Goal: Transaction & Acquisition: Purchase product/service

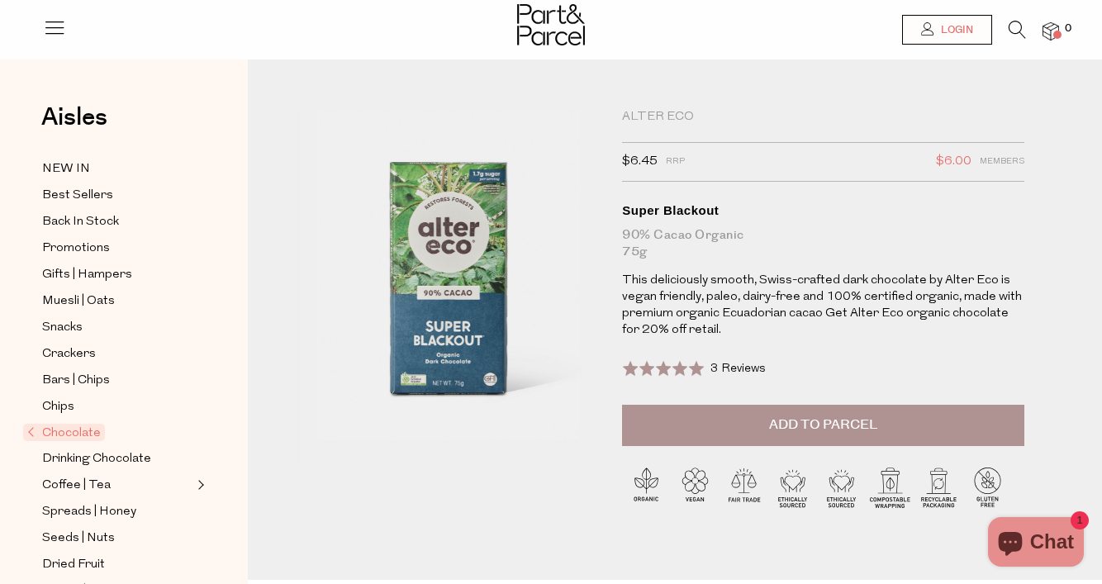
click at [961, 32] on span "Login" at bounding box center [955, 30] width 36 height 14
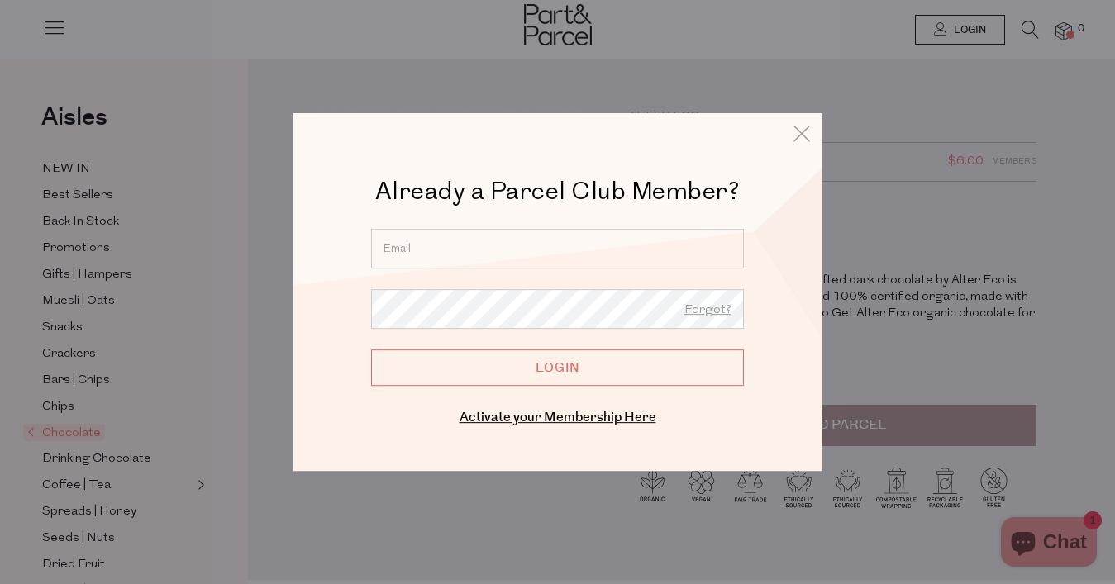
click at [462, 245] on input "email" at bounding box center [557, 249] width 373 height 40
type input "cveroche@gmail.com"
click at [371, 349] on input "Login" at bounding box center [557, 367] width 373 height 36
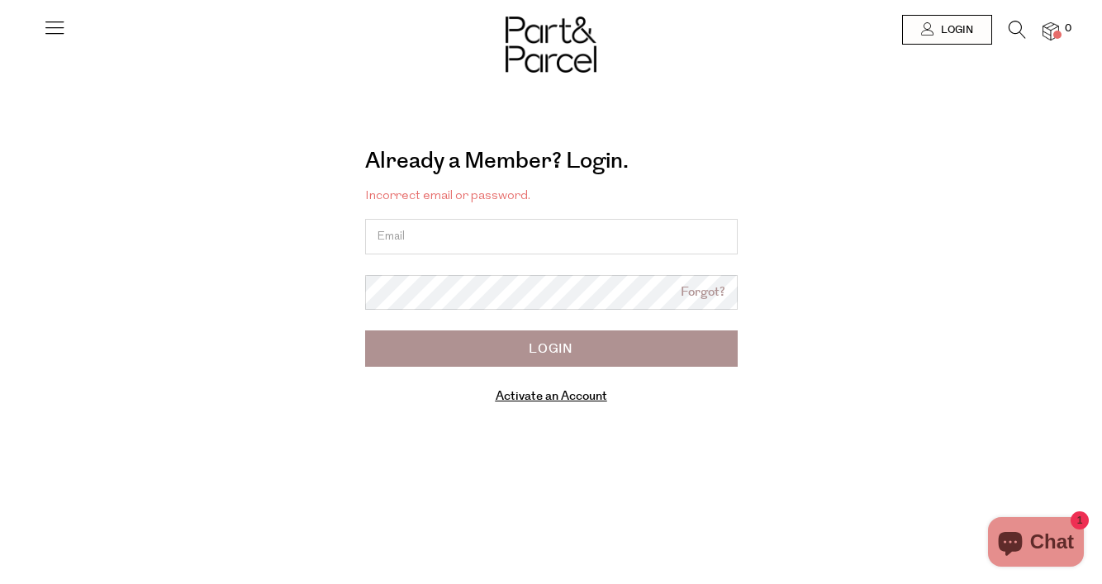
click at [991, 140] on div "Already a Member? Login. Forgot? Incorrect email or password. Forgot? Login Act…" at bounding box center [551, 281] width 917 height 294
click at [0, 0] on img at bounding box center [0, 0] width 0 height 0
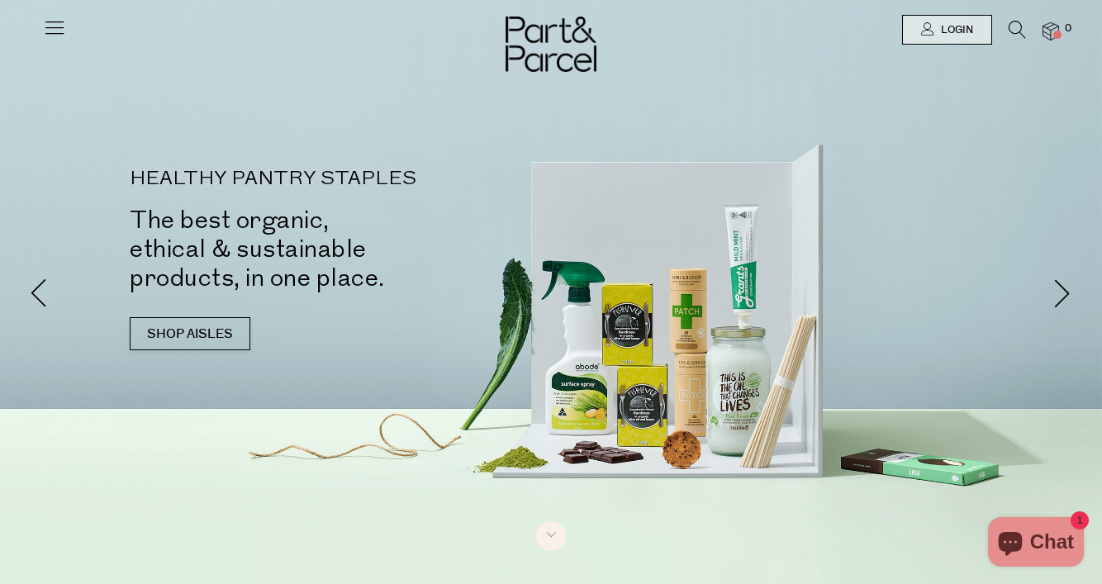
click at [43, 32] on icon at bounding box center [54, 27] width 23 height 23
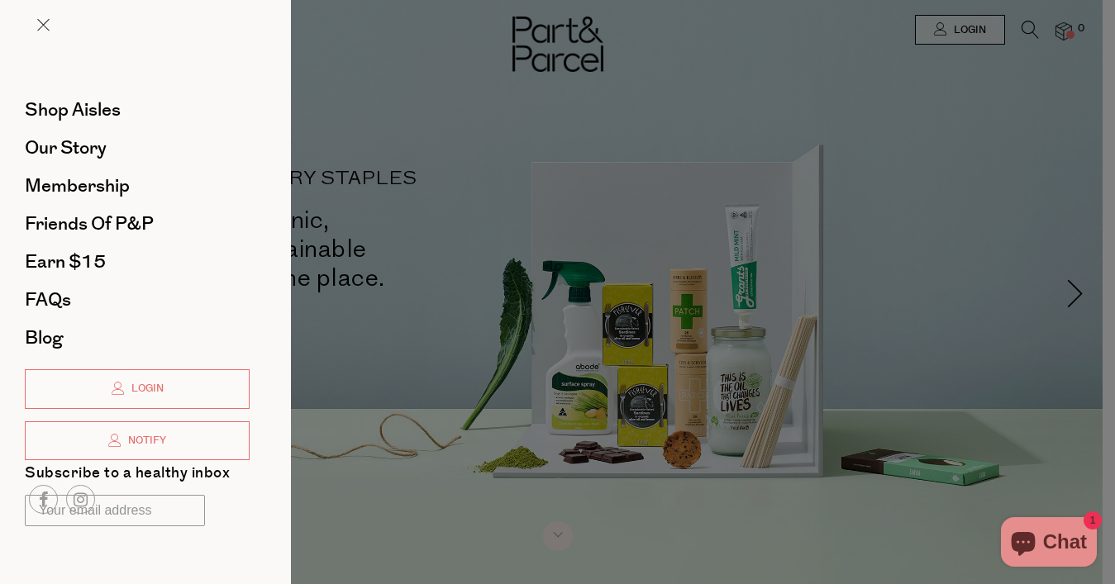
click at [1010, 149] on div at bounding box center [557, 292] width 1115 height 584
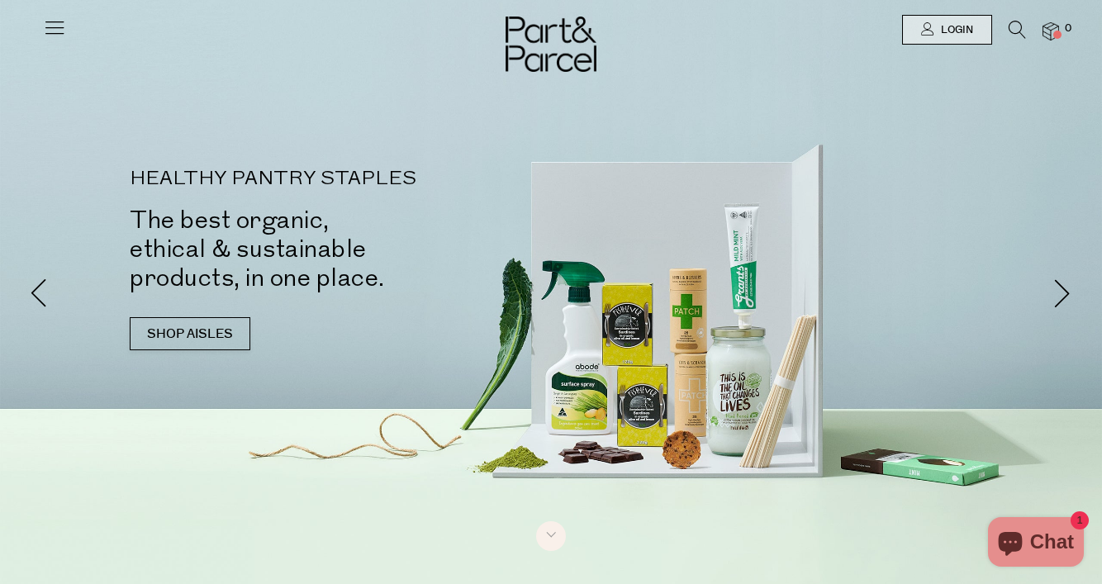
click at [1021, 30] on icon at bounding box center [1017, 30] width 17 height 18
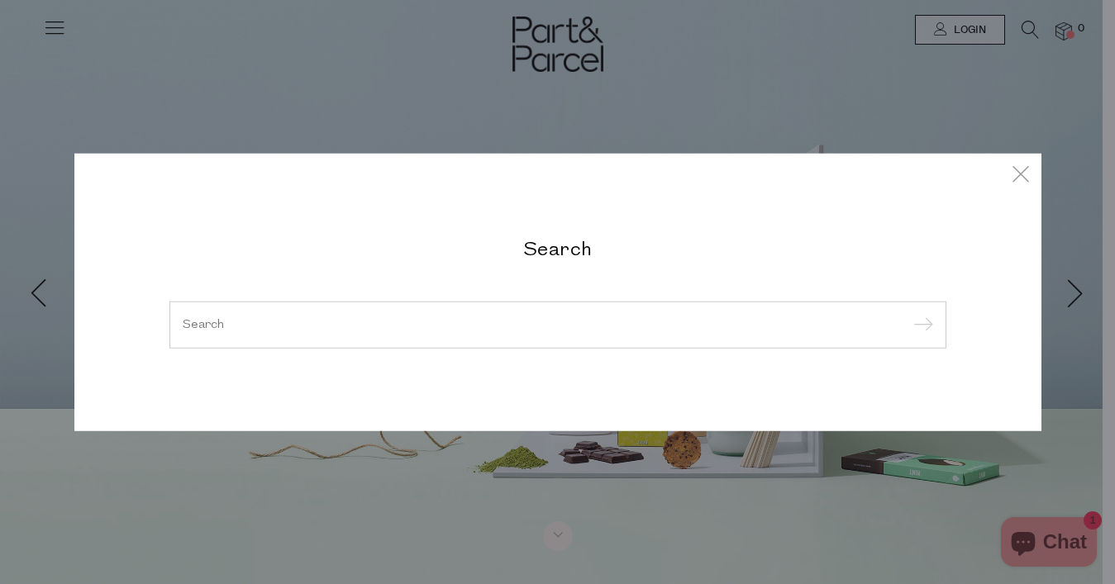
click at [365, 330] on input "search" at bounding box center [558, 324] width 750 height 12
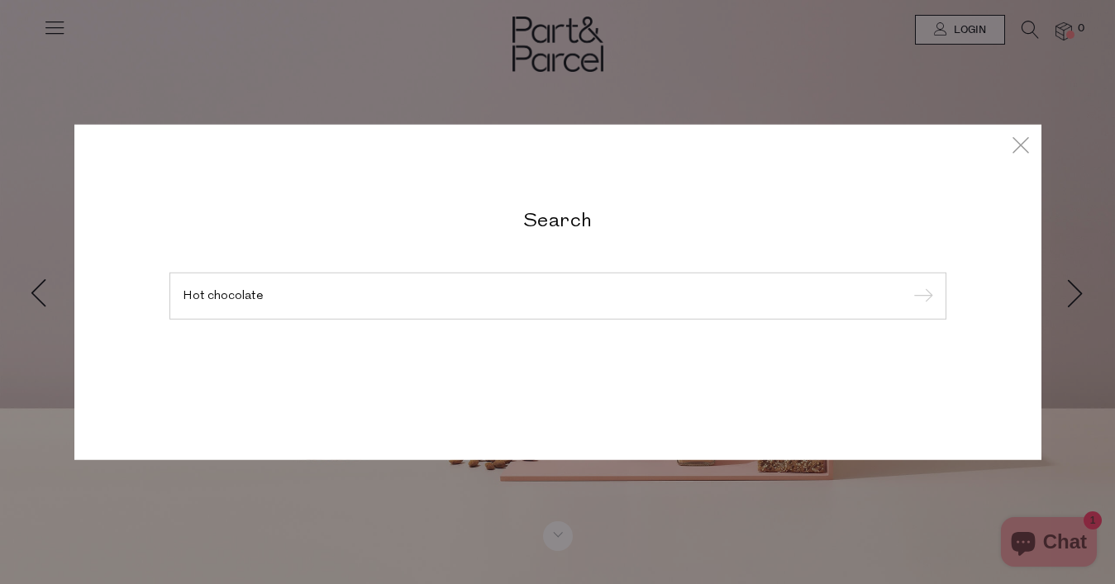
type input "Hot chocolate"
click at [908, 284] on input "submit" at bounding box center [920, 296] width 25 height 25
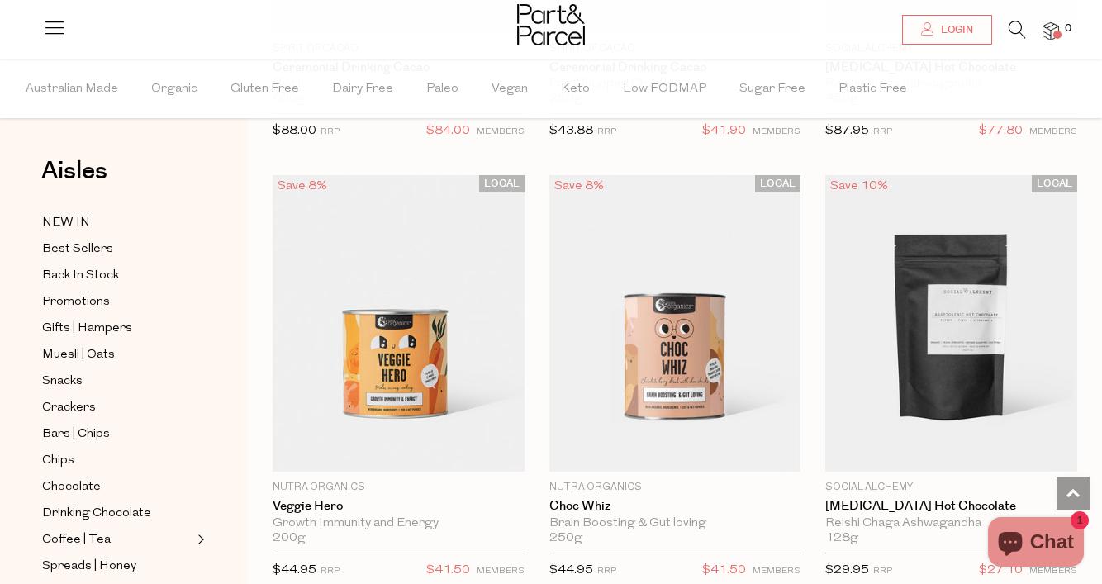
scroll to position [3587, 0]
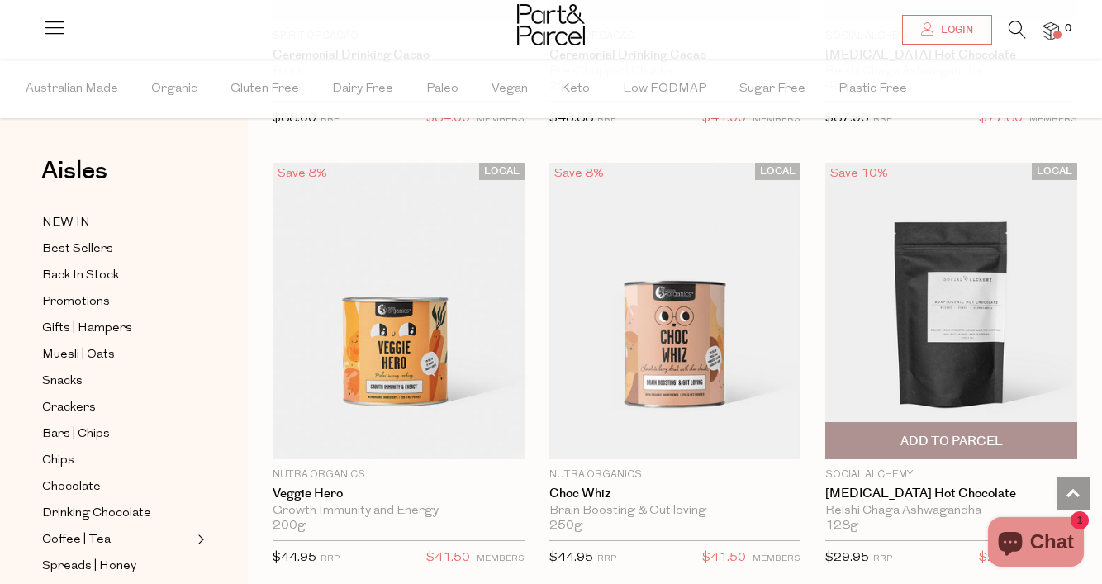
click at [977, 308] on img at bounding box center [951, 311] width 252 height 297
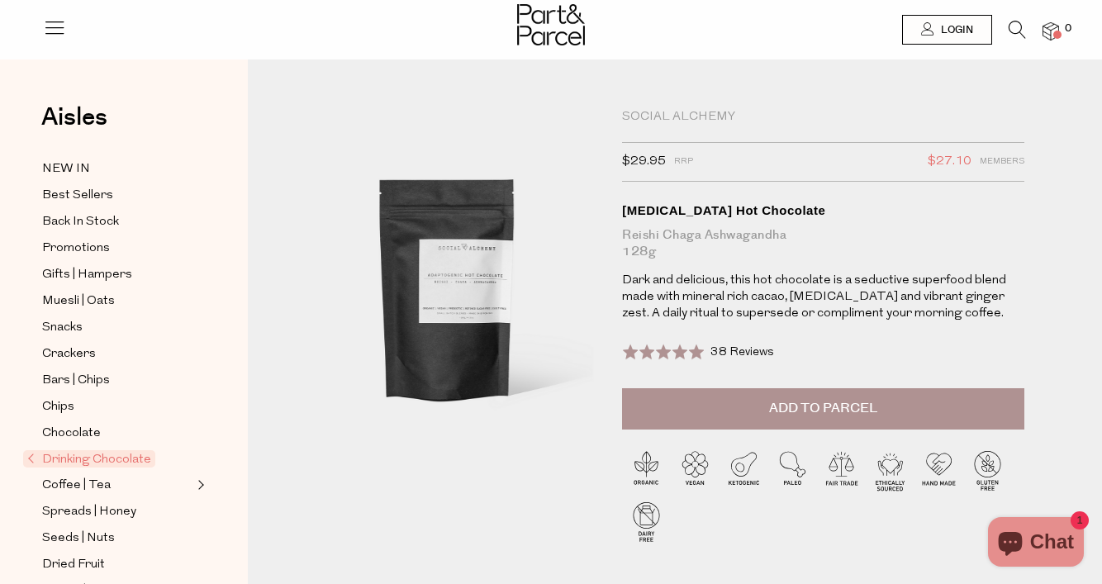
click at [830, 411] on span "Add to Parcel" at bounding box center [823, 408] width 108 height 19
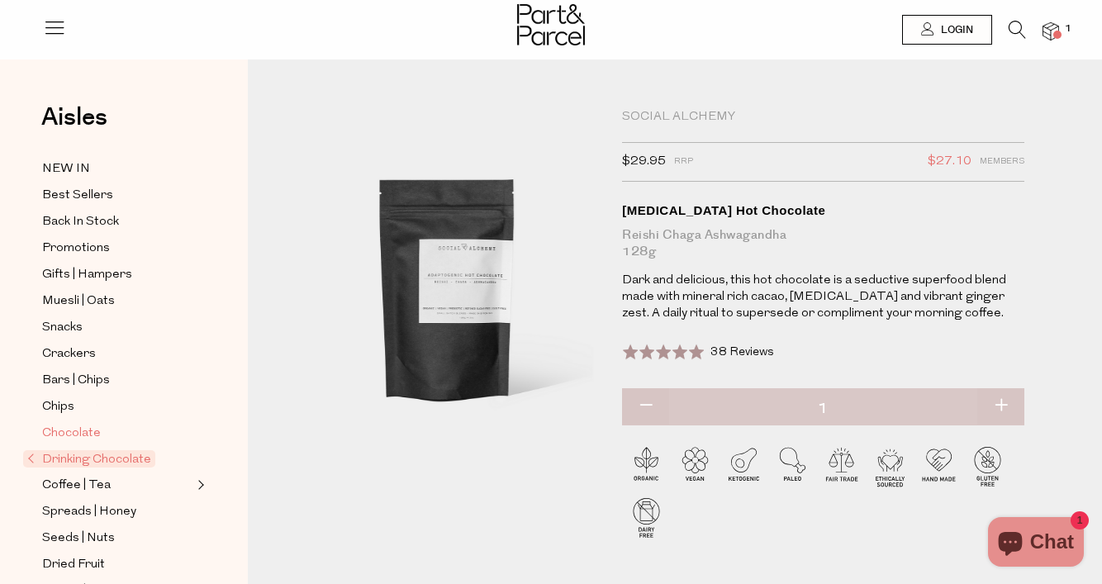
click at [76, 435] on span "Chocolate" at bounding box center [71, 434] width 59 height 20
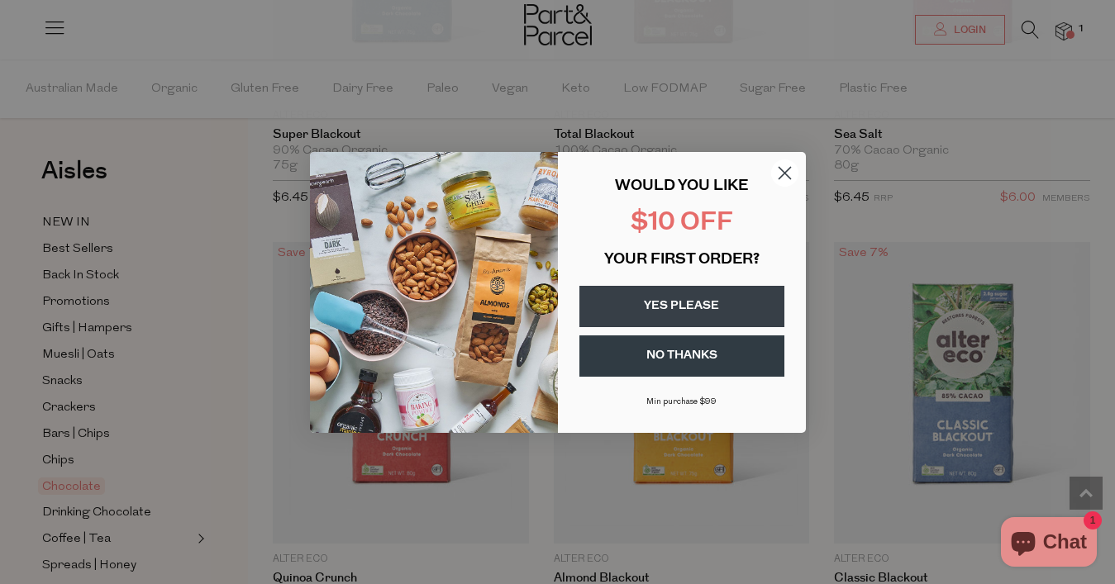
scroll to position [3085, 0]
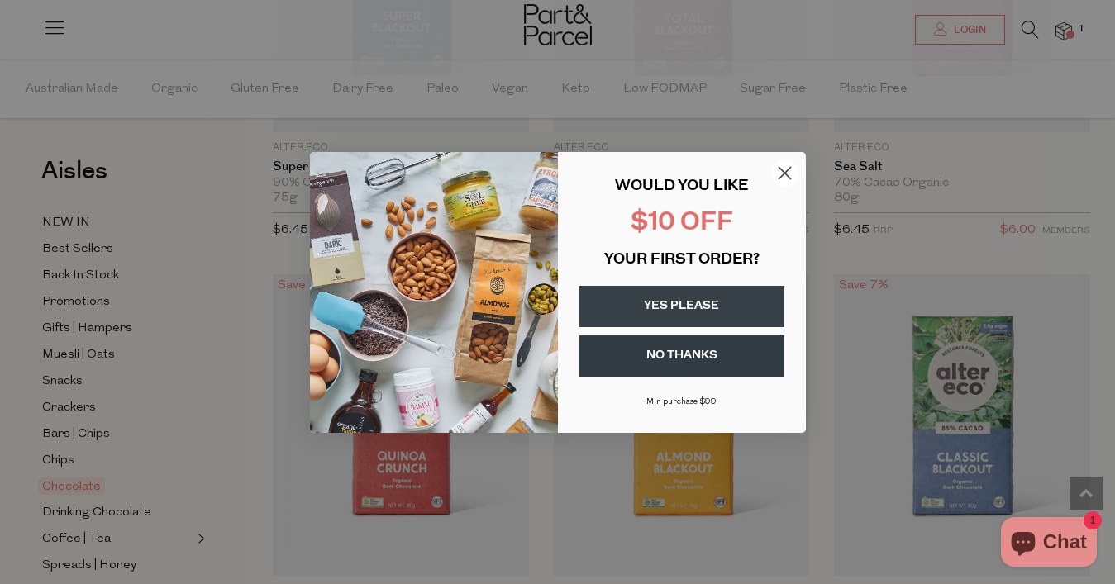
click at [728, 306] on button "YES PLEASE" at bounding box center [681, 306] width 205 height 41
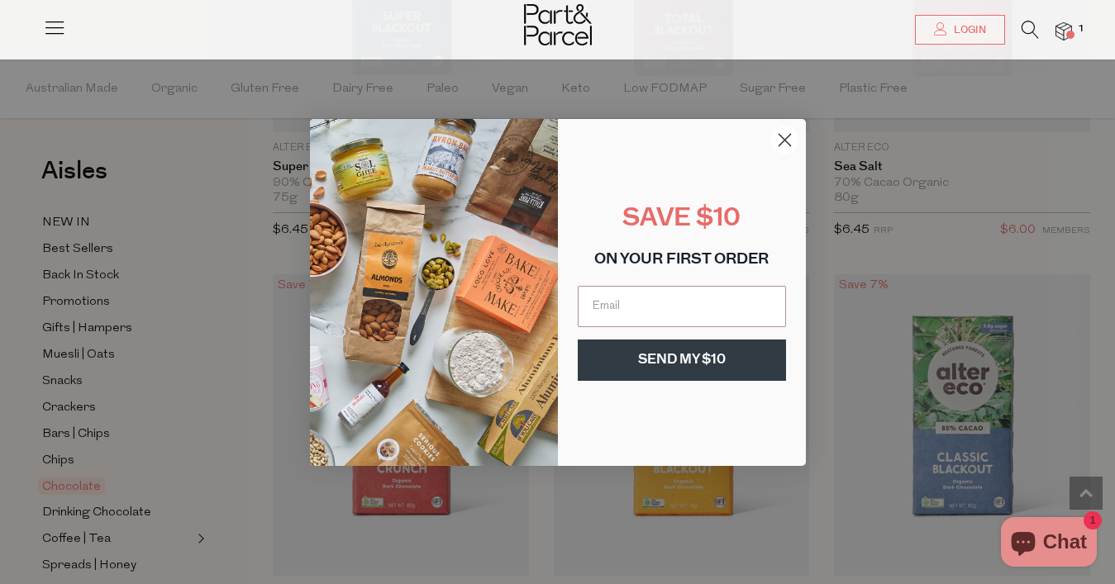
click at [728, 306] on input "Email" at bounding box center [682, 306] width 208 height 41
type input "clare.vroche@gmail.com"
click at [714, 373] on button "SEND MY $10" at bounding box center [682, 360] width 208 height 41
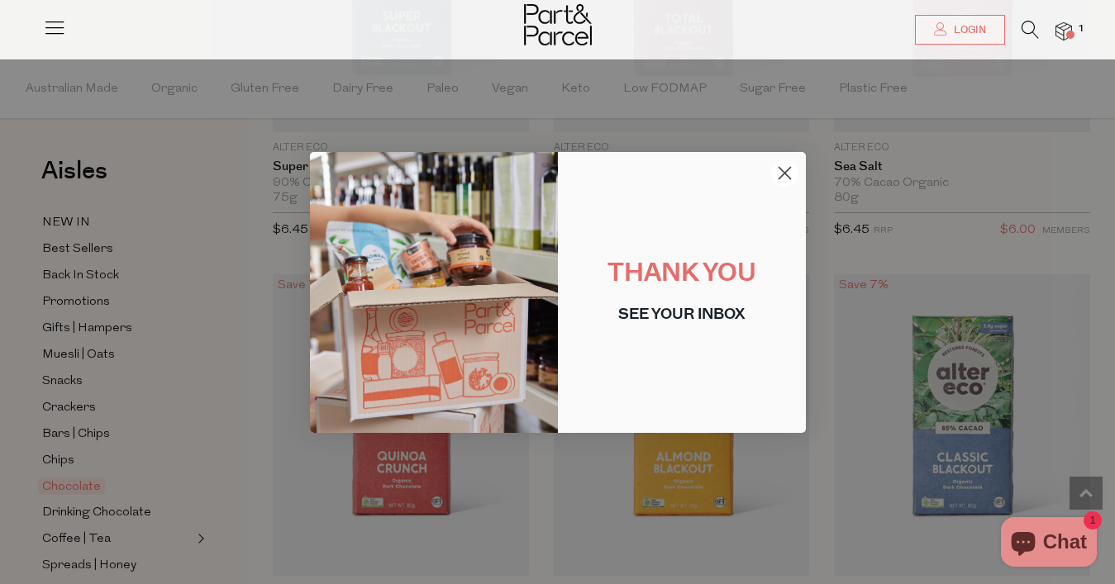
click at [777, 166] on circle "Close dialog" at bounding box center [783, 172] width 27 height 27
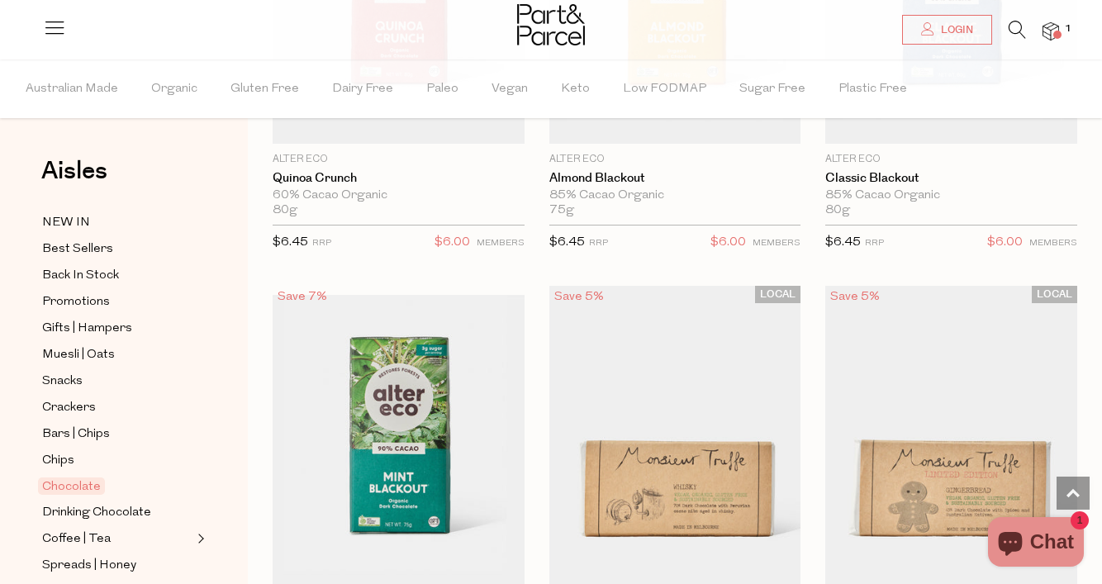
scroll to position [3545, 0]
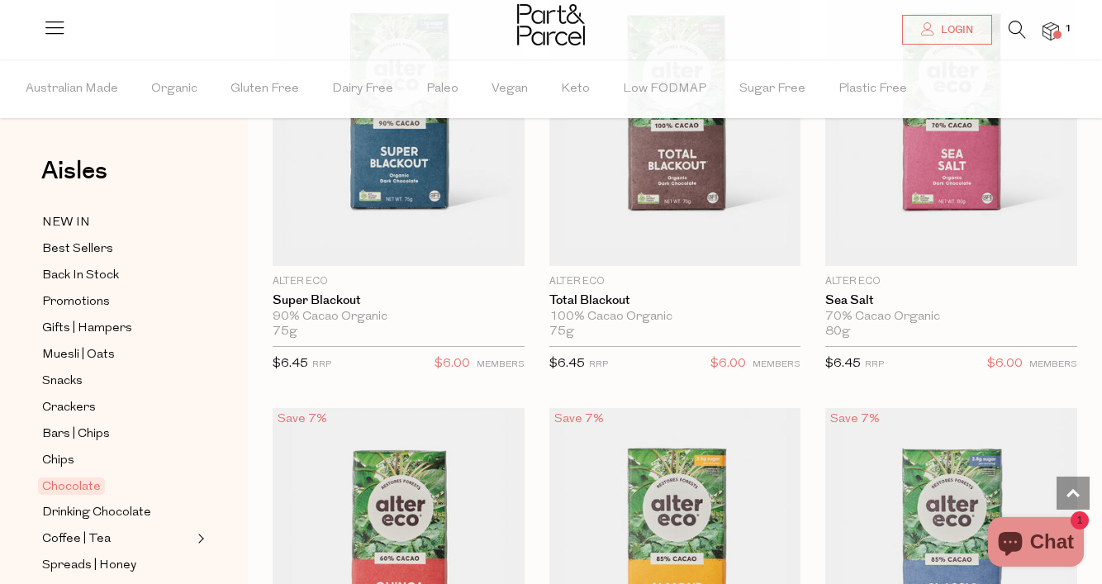
scroll to position [2622, 0]
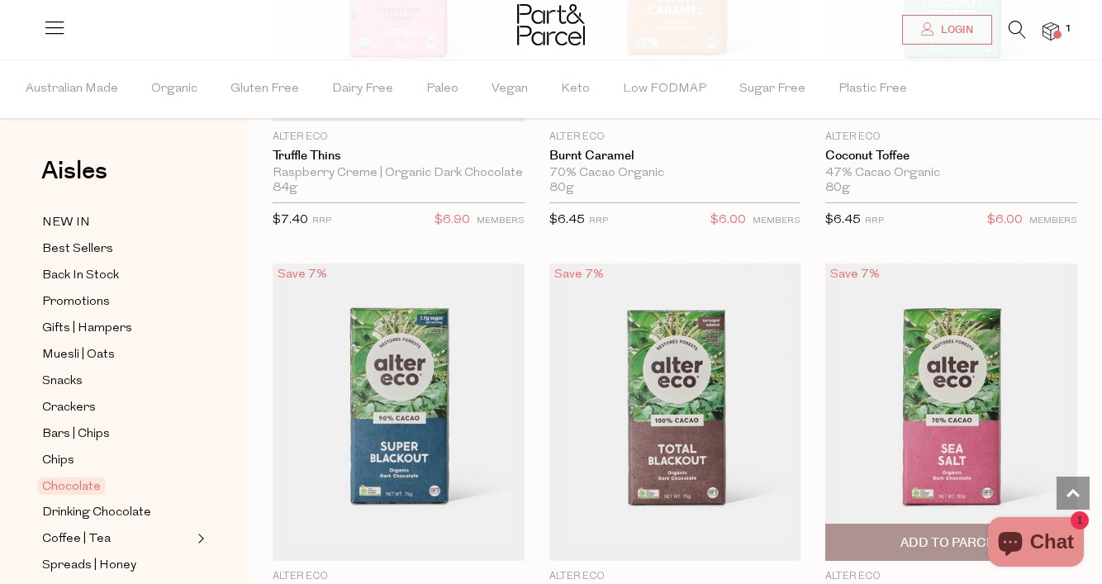
click at [1015, 351] on img at bounding box center [951, 412] width 252 height 297
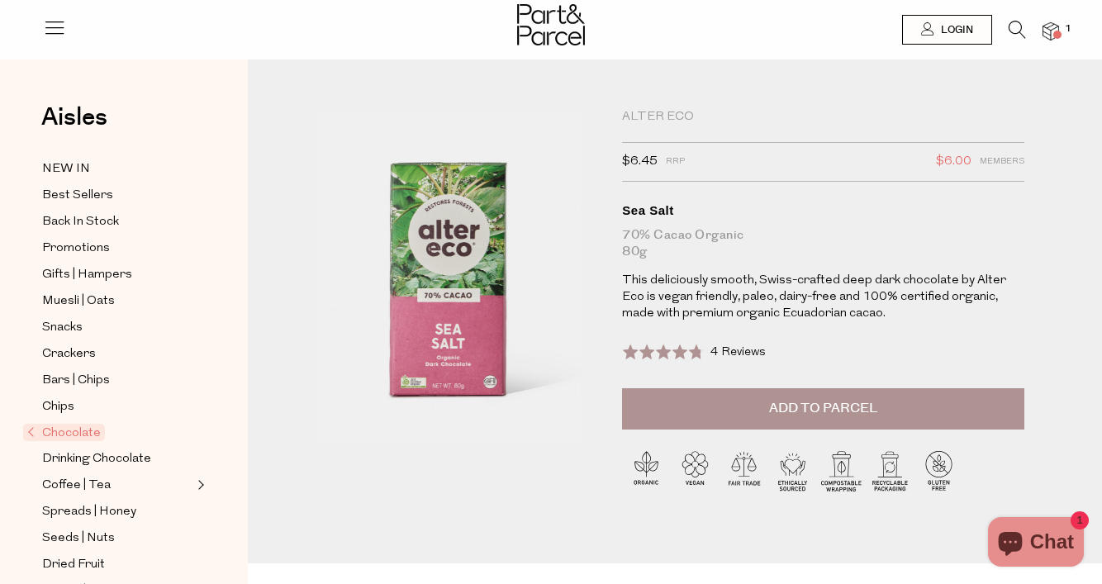
click at [878, 403] on button "Add to Parcel" at bounding box center [823, 408] width 402 height 41
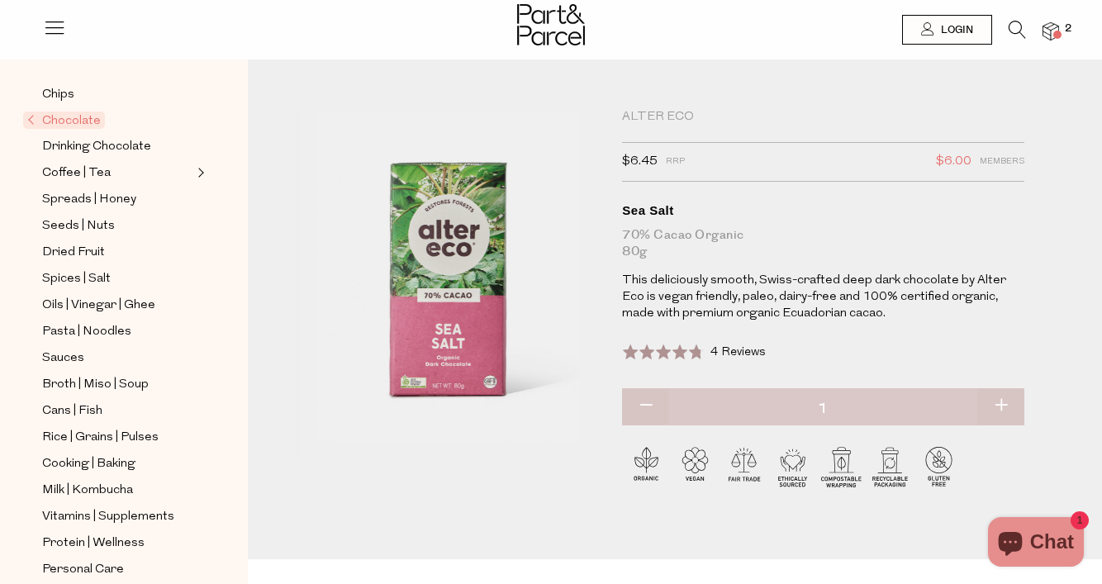
scroll to position [321, 0]
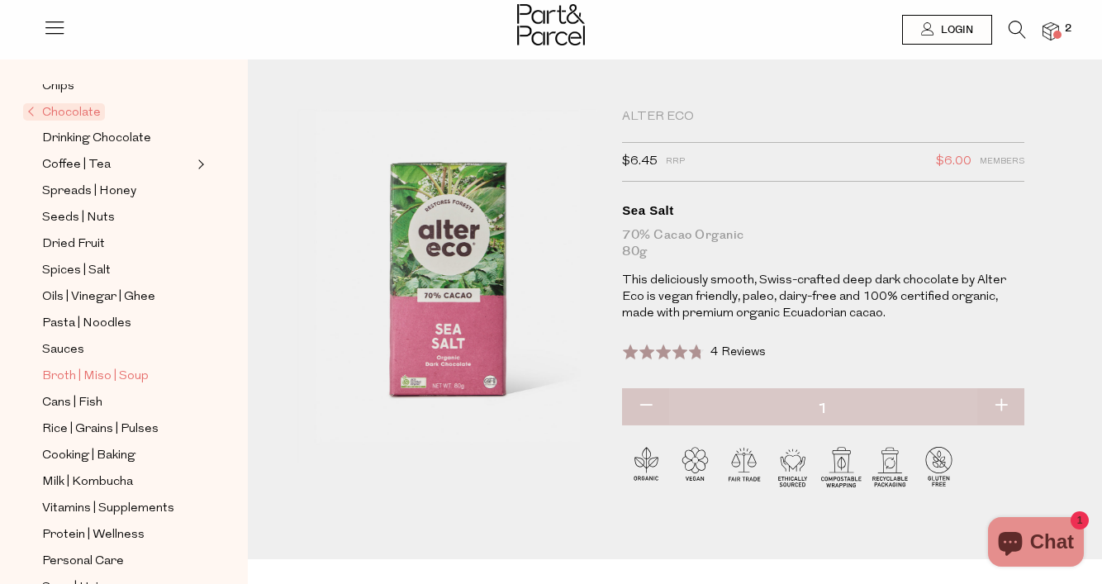
click at [94, 381] on span "Broth | Miso | Soup" at bounding box center [95, 377] width 107 height 20
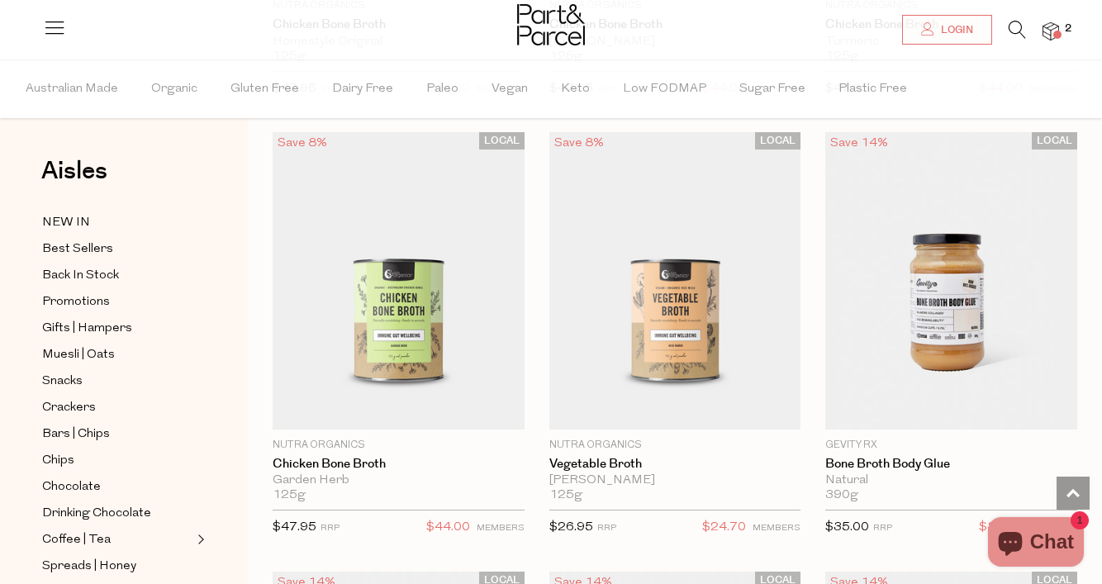
scroll to position [1405, 0]
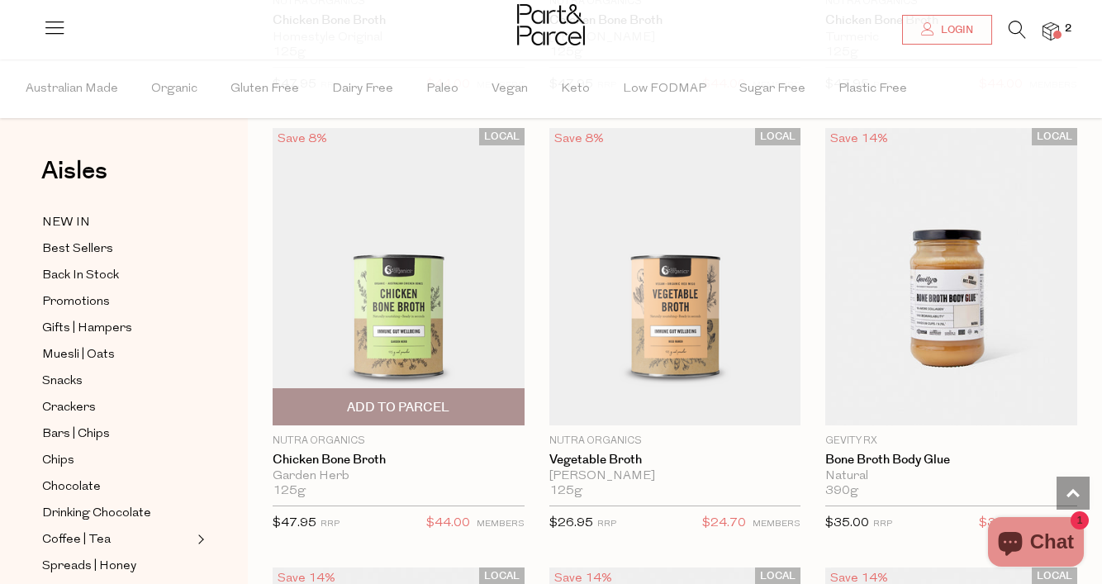
click at [414, 249] on img at bounding box center [399, 276] width 252 height 297
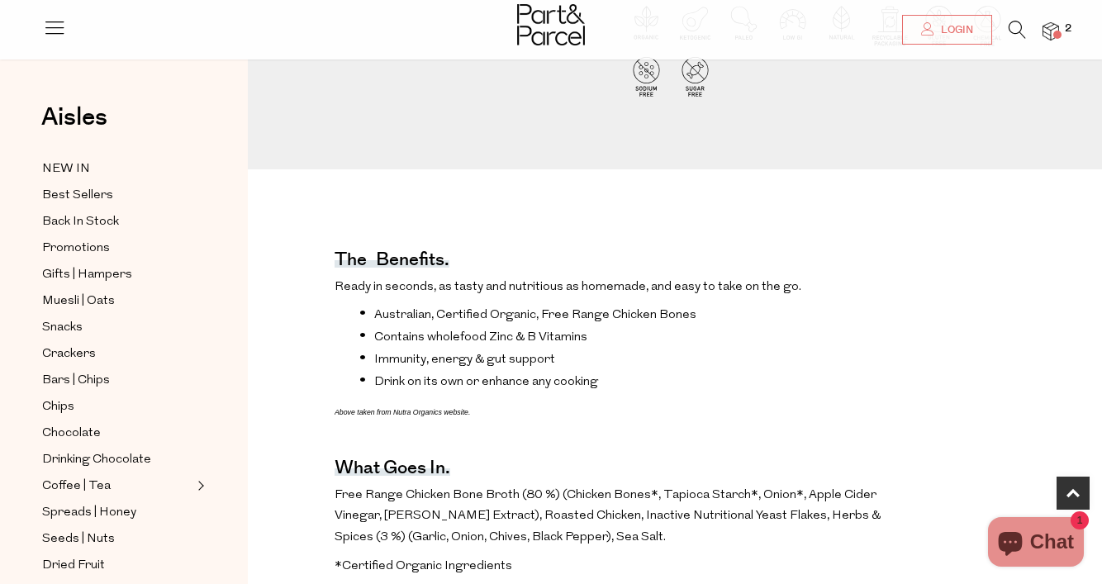
scroll to position [542, 0]
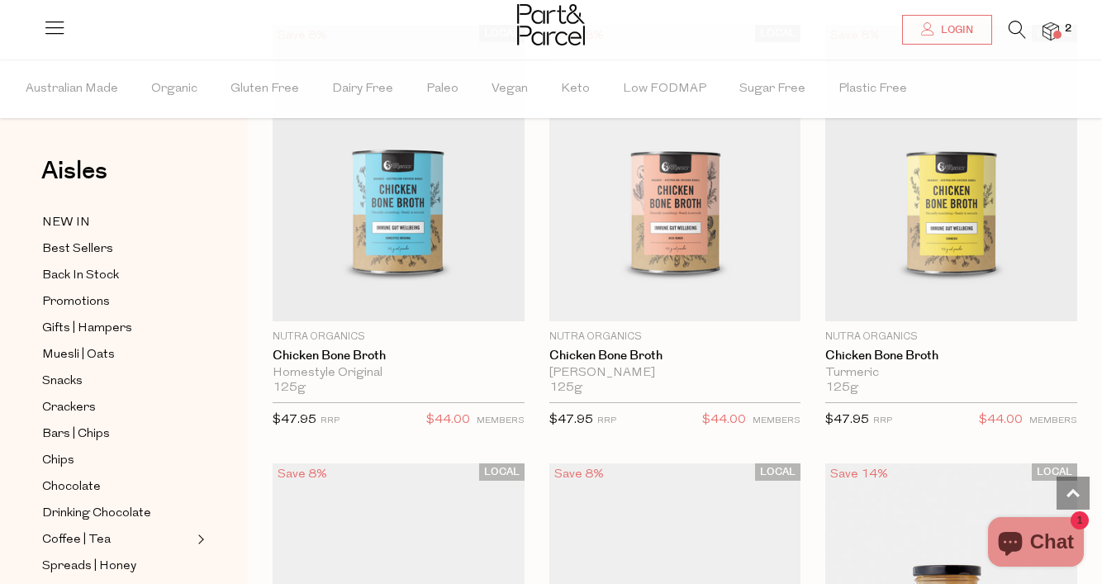
scroll to position [1062, 0]
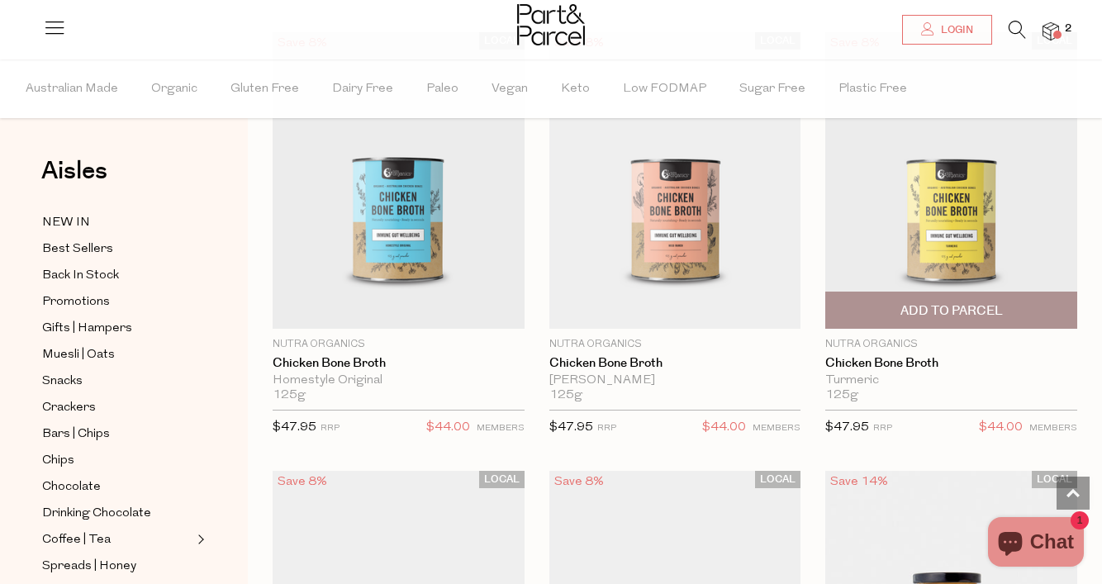
click at [942, 218] on img at bounding box center [951, 180] width 252 height 297
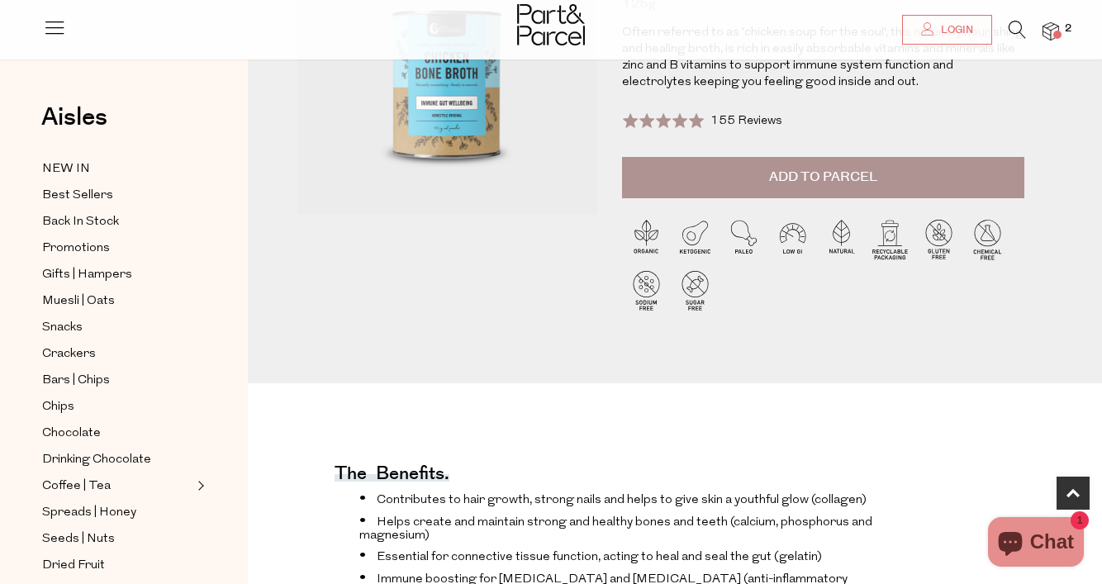
scroll to position [162, 0]
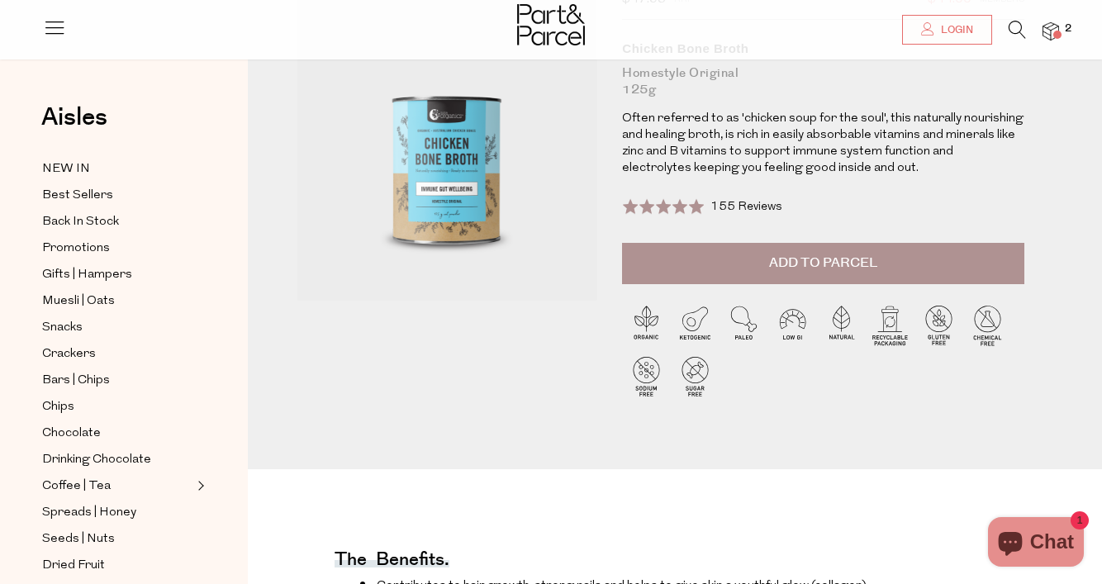
click at [806, 254] on span "Add to Parcel" at bounding box center [823, 263] width 108 height 19
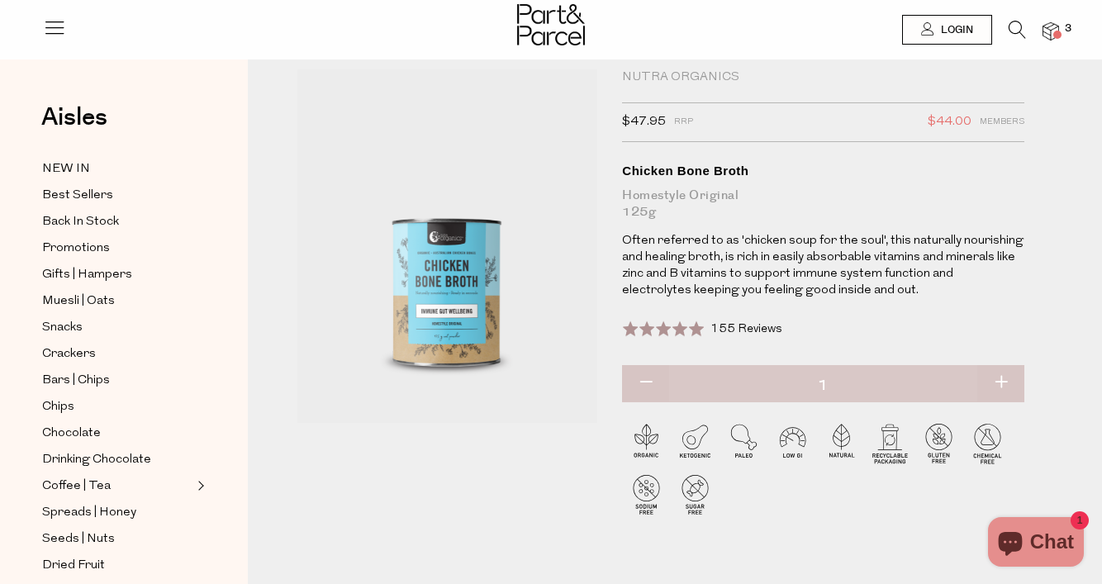
scroll to position [0, 0]
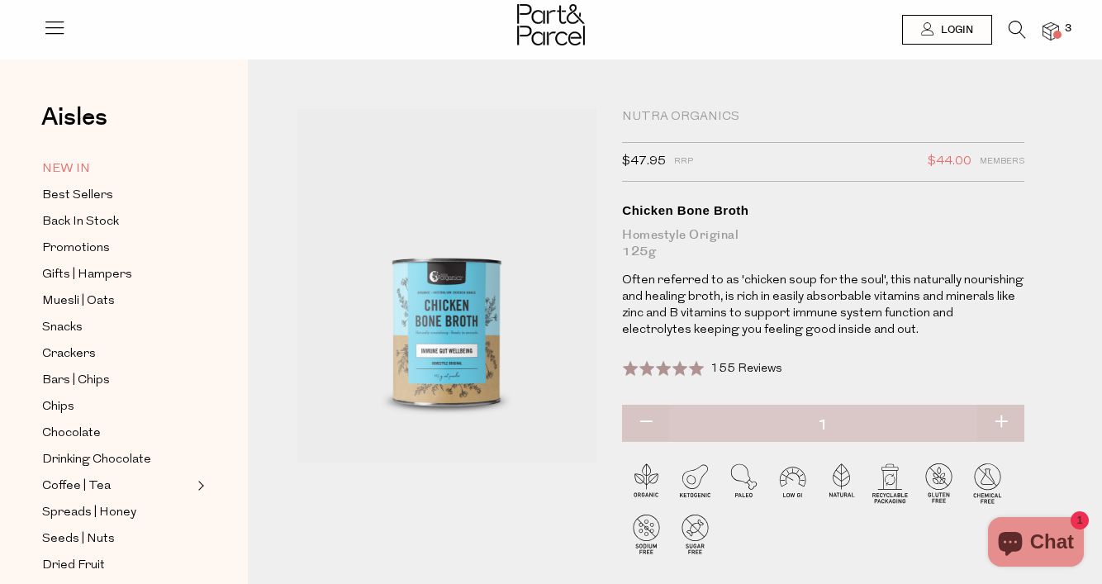
click at [76, 177] on span "NEW IN" at bounding box center [66, 169] width 48 height 20
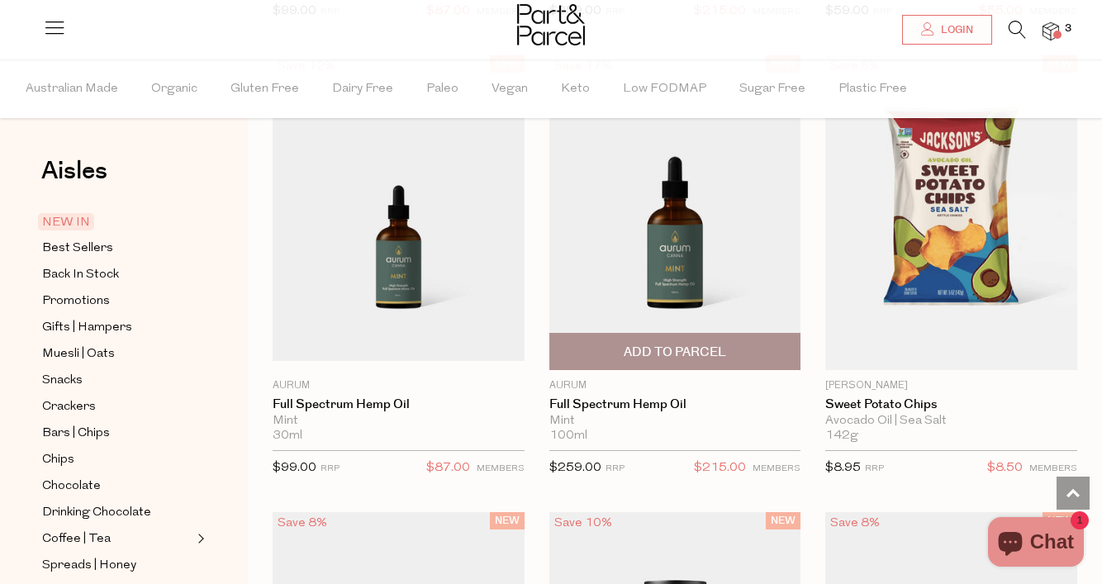
scroll to position [1899, 0]
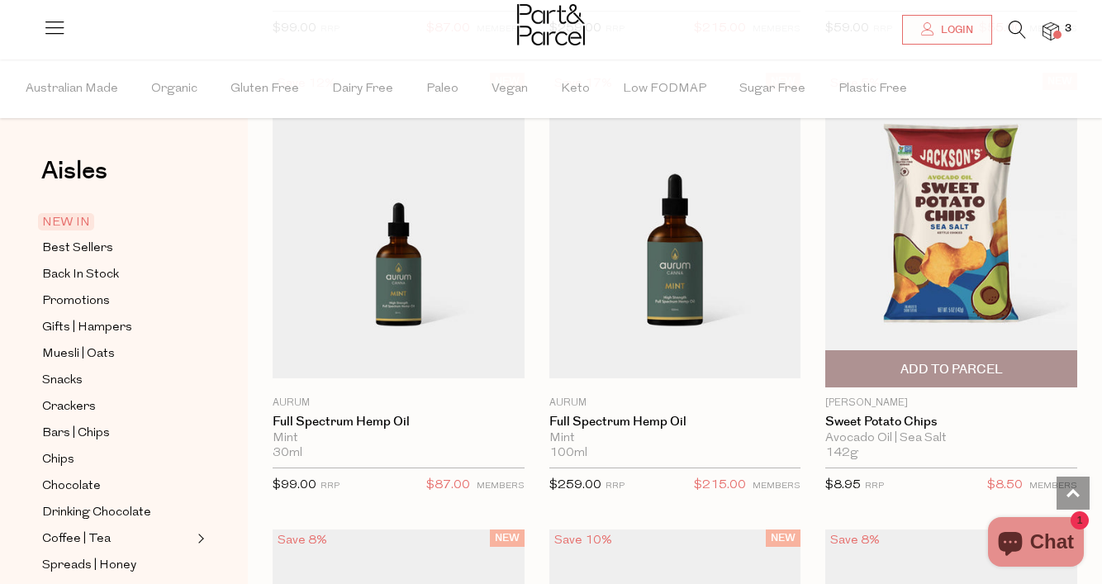
click at [926, 241] on img at bounding box center [951, 230] width 252 height 315
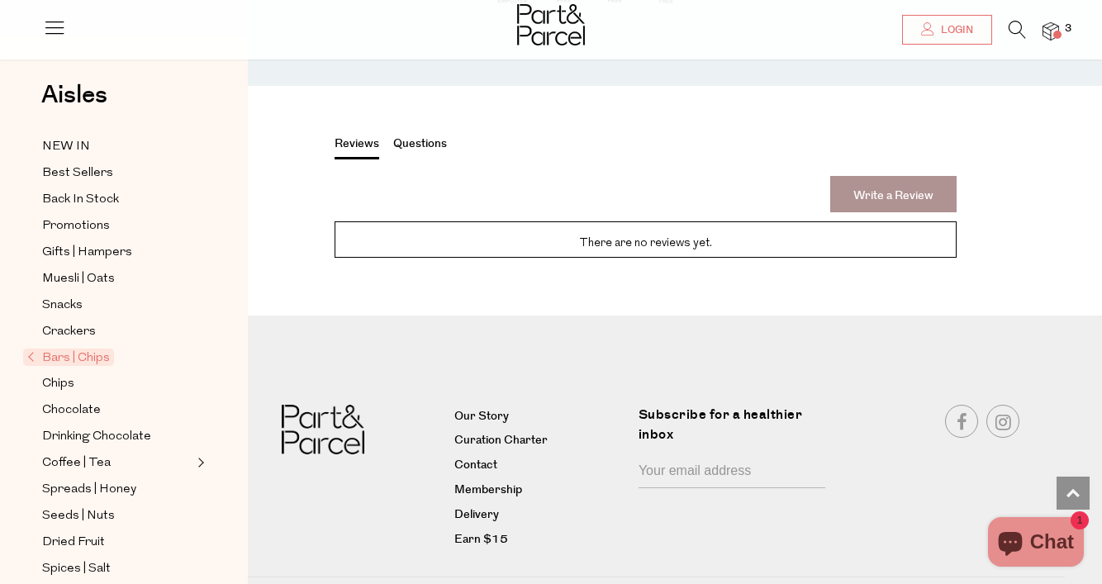
scroll to position [1370, 0]
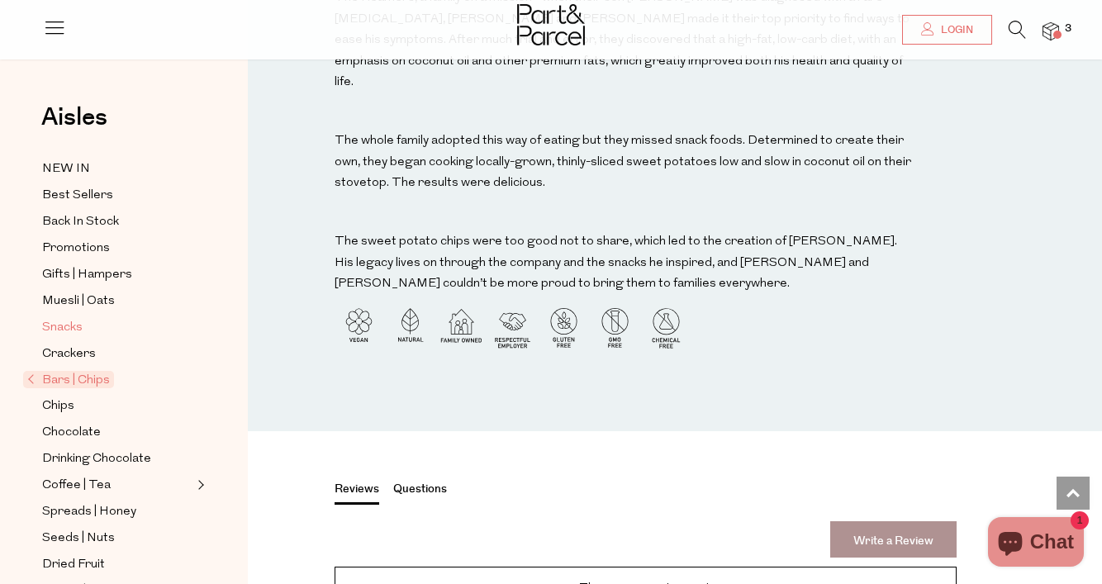
click at [78, 329] on span "Snacks" at bounding box center [62, 328] width 40 height 20
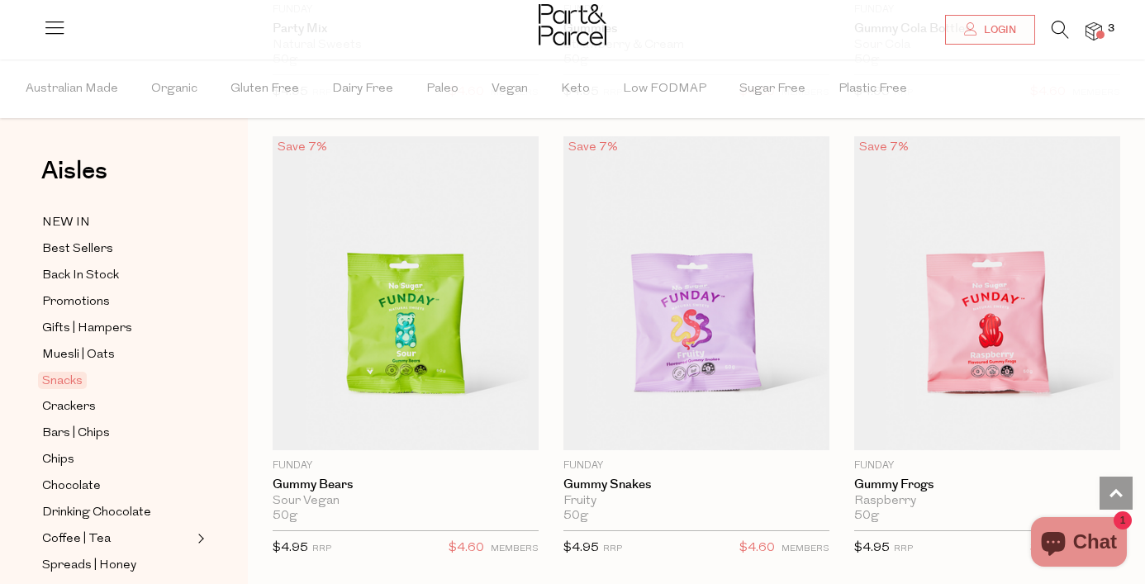
scroll to position [2665, 0]
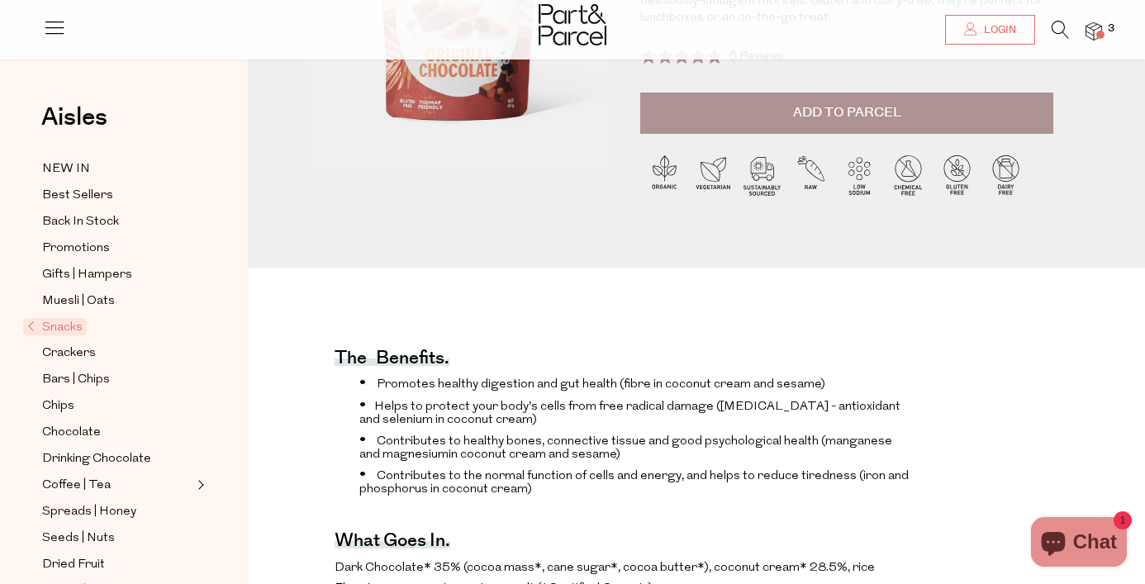
scroll to position [202, 0]
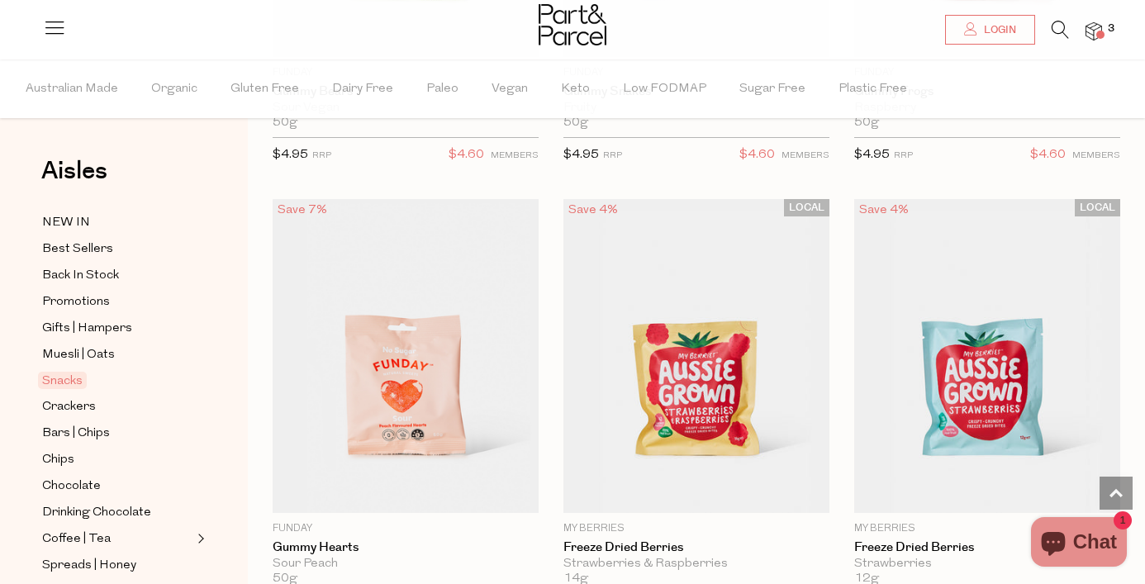
scroll to position [3423, 0]
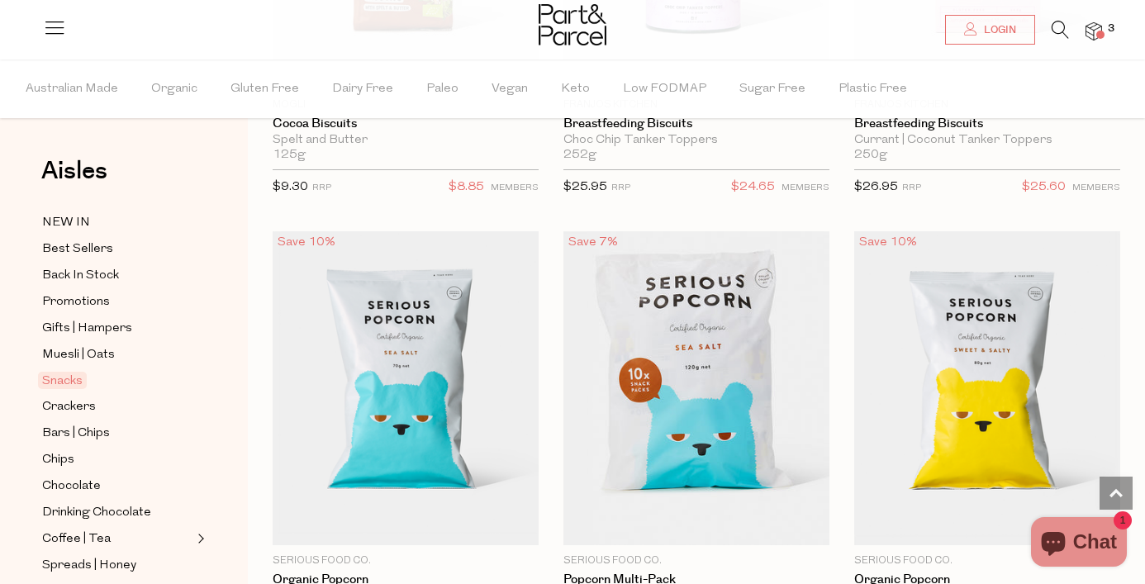
scroll to position [6529, 0]
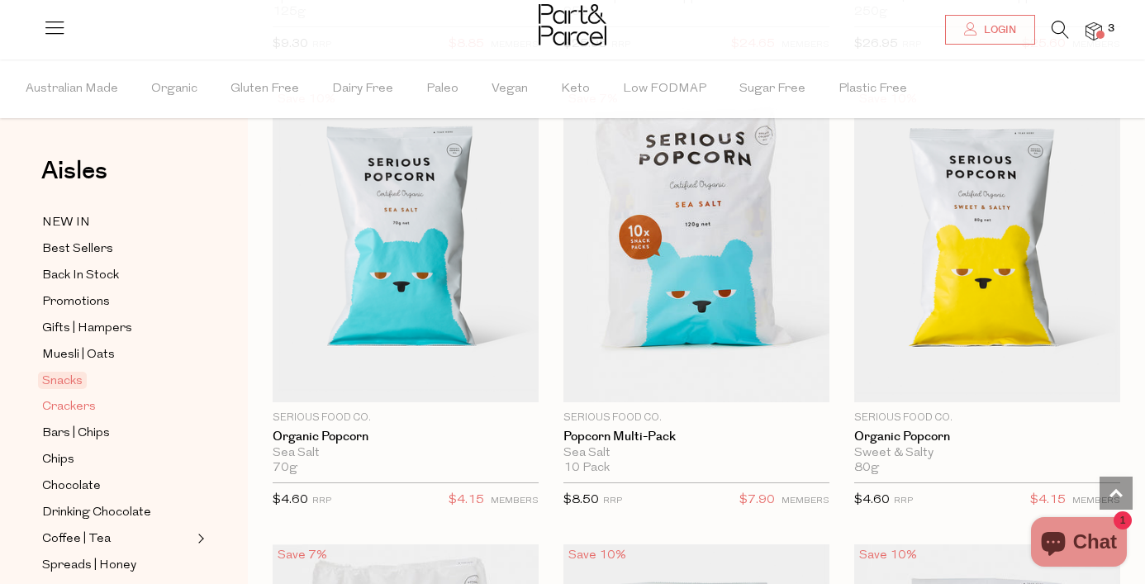
click at [69, 407] on span "Crackers" at bounding box center [69, 407] width 54 height 20
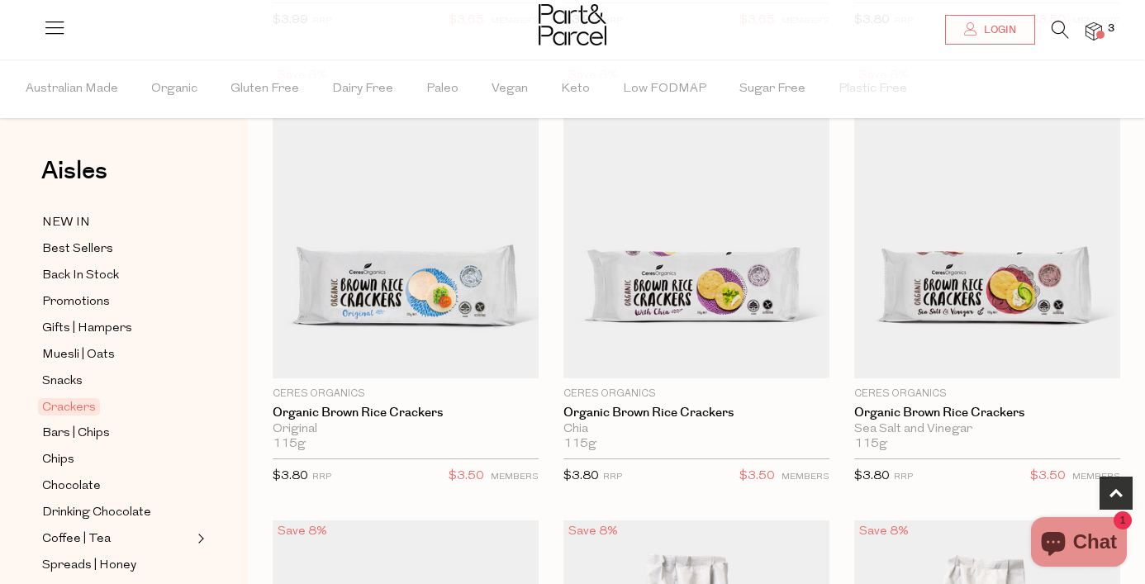
scroll to position [1376, 0]
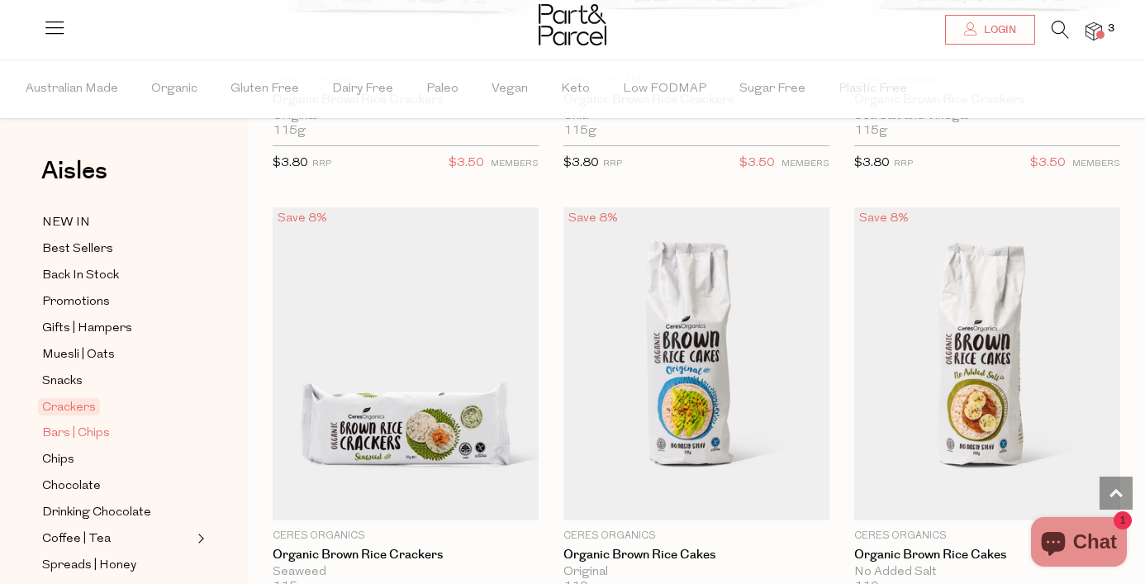
click at [84, 430] on span "Bars | Chips" at bounding box center [76, 434] width 68 height 20
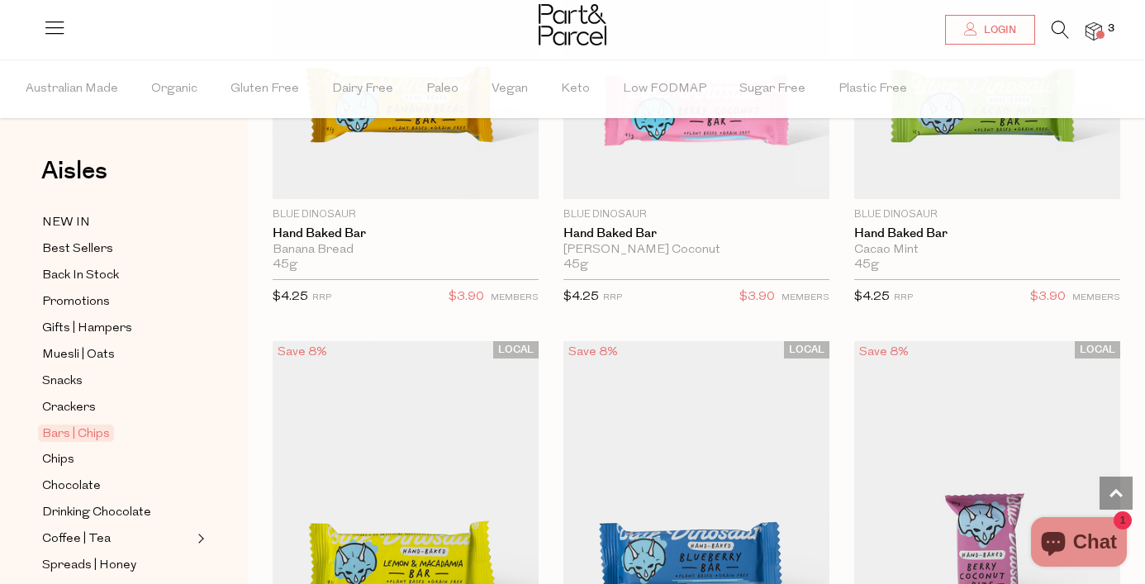
scroll to position [4096, 0]
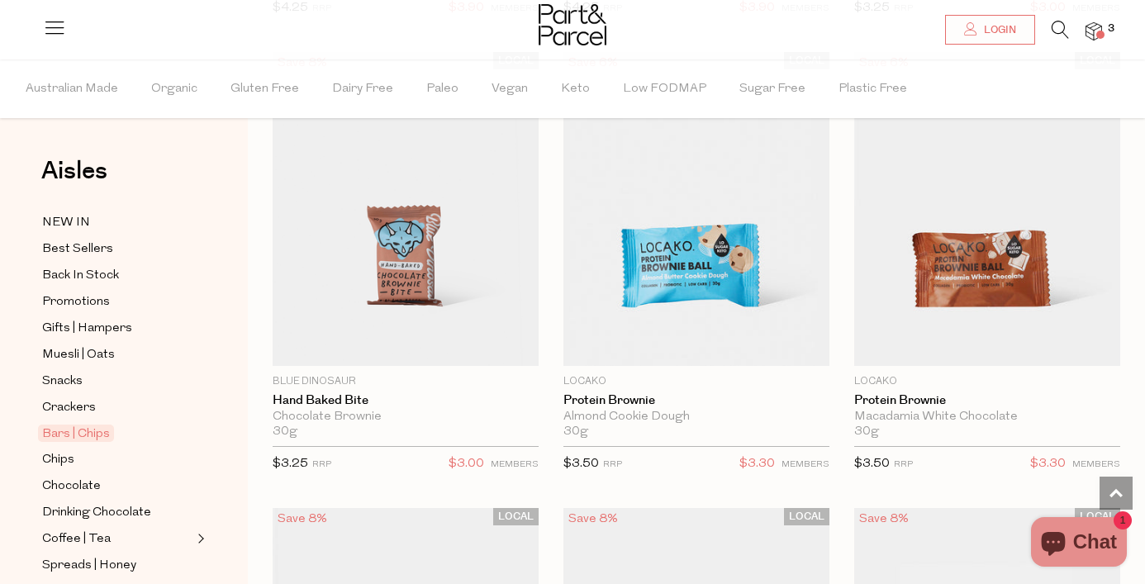
scroll to position [4376, 0]
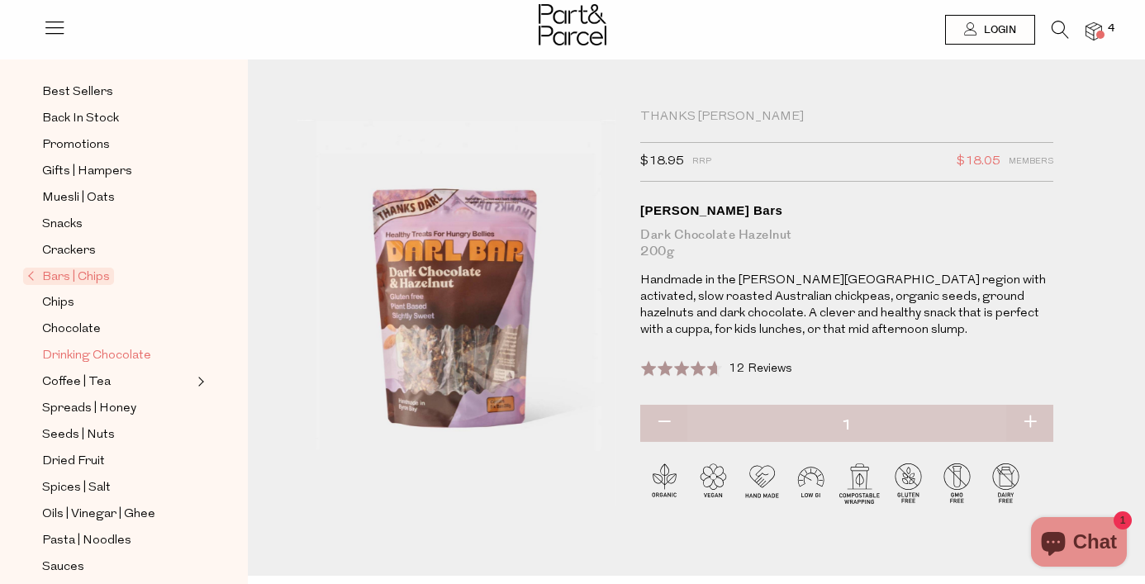
scroll to position [107, 0]
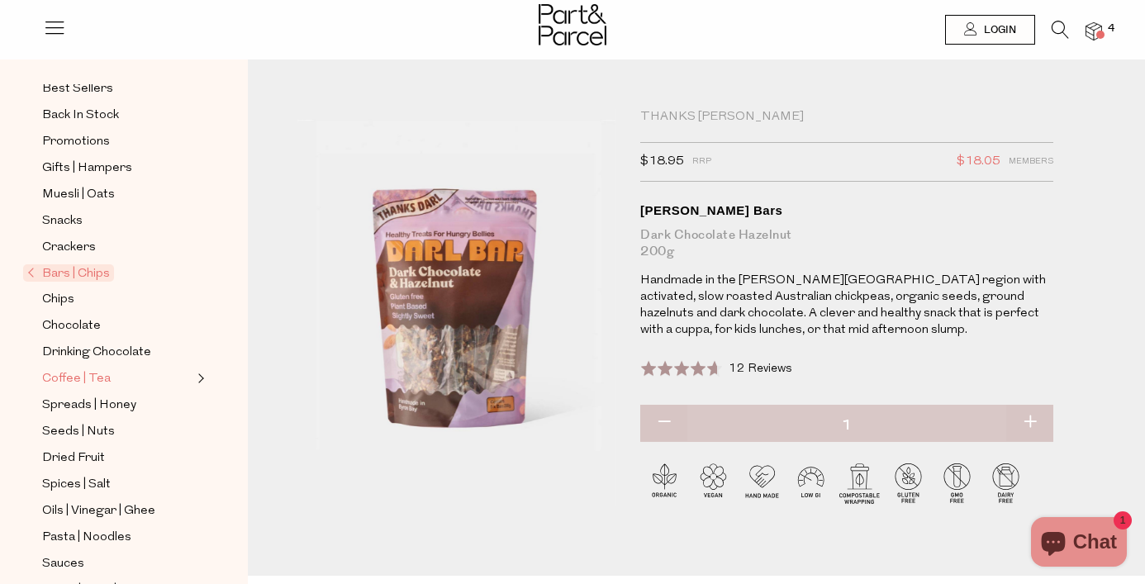
click at [76, 374] on span "Coffee | Tea" at bounding box center [76, 379] width 69 height 20
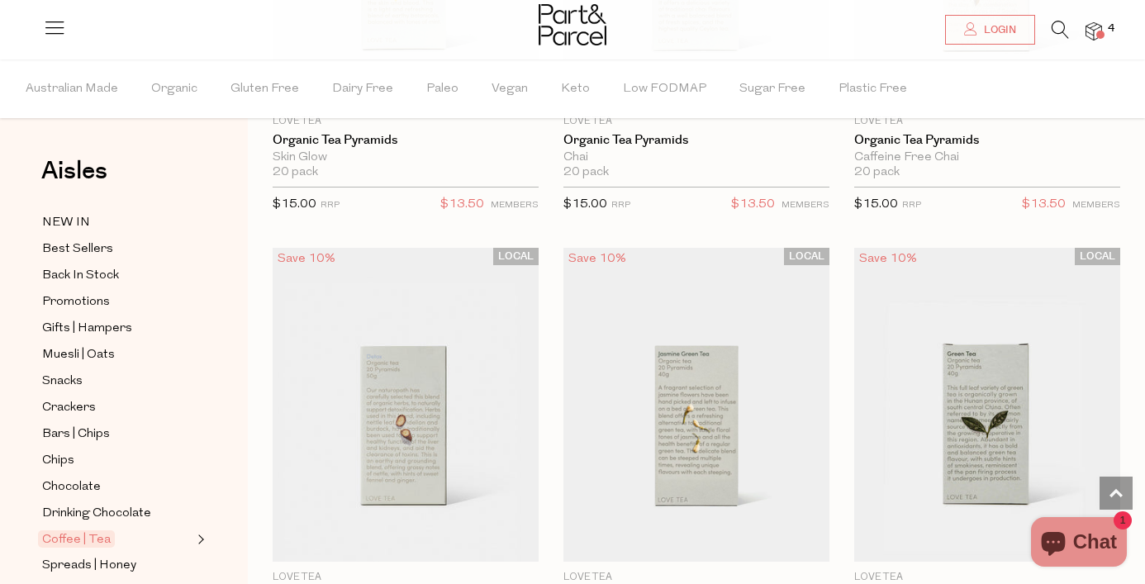
scroll to position [2260, 0]
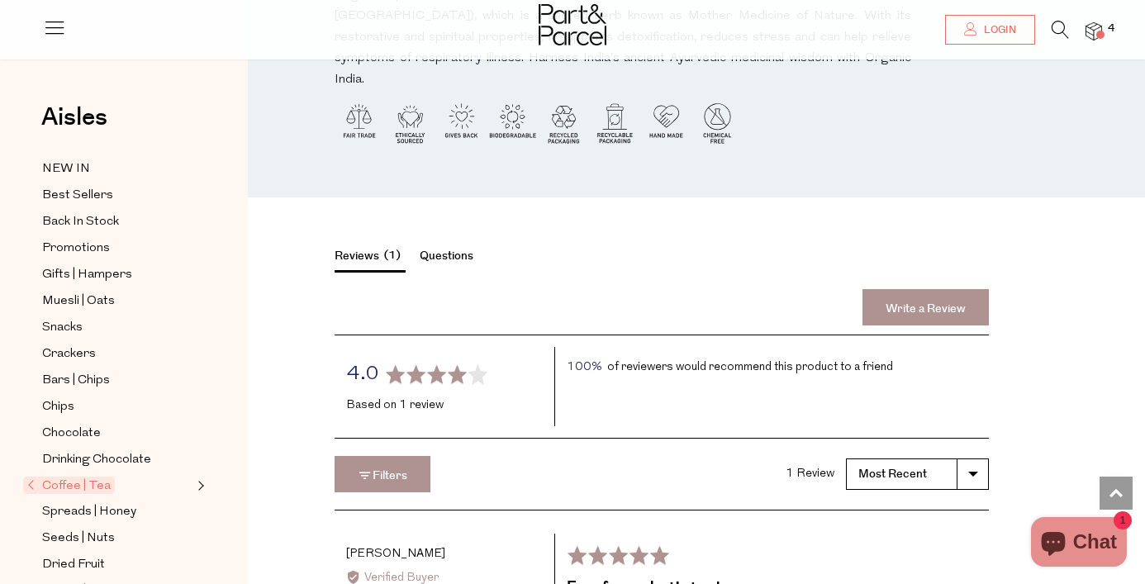
scroll to position [1866, 0]
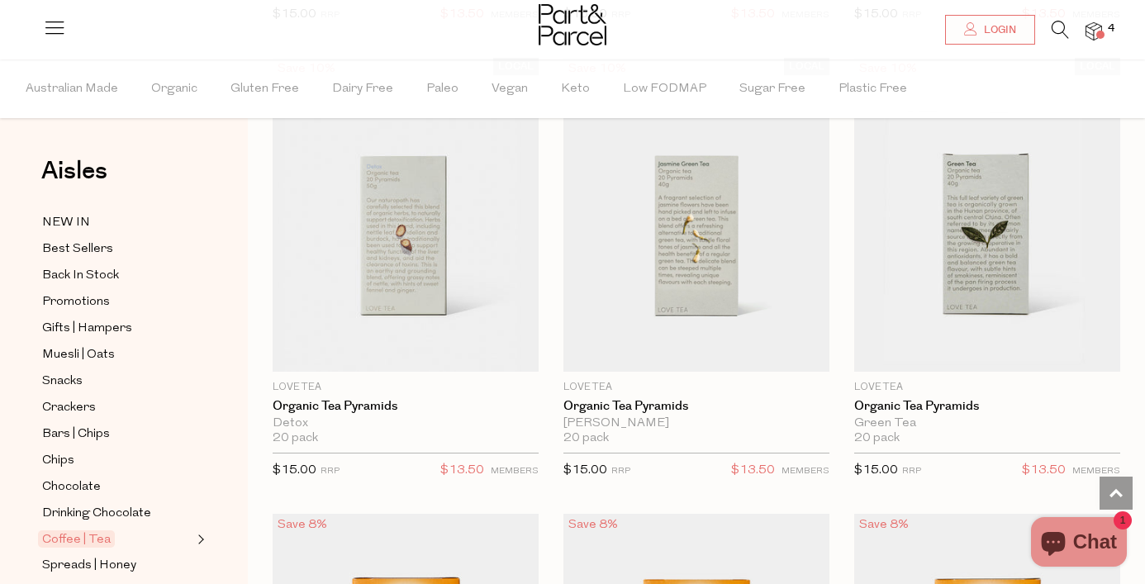
scroll to position [2426, 0]
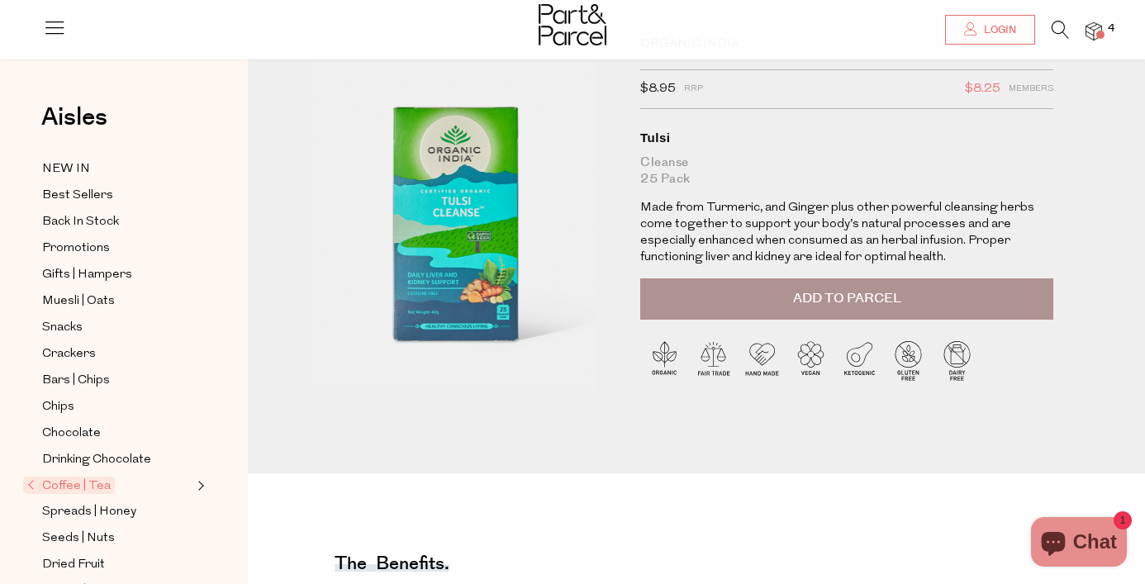
scroll to position [65, 0]
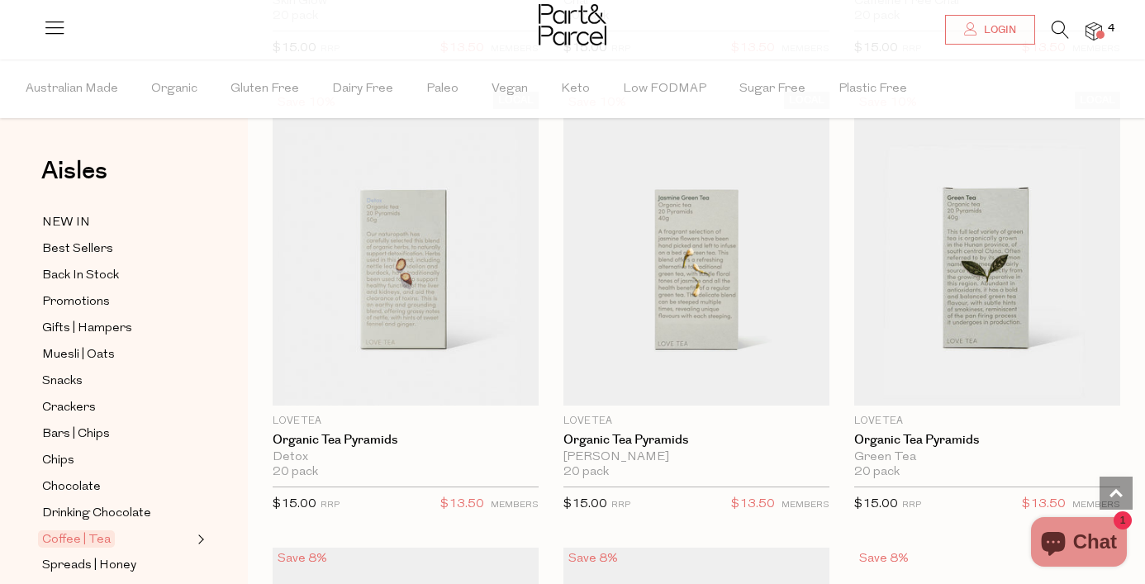
scroll to position [2403, 0]
click at [1111, 30] on span "4" at bounding box center [1111, 28] width 15 height 15
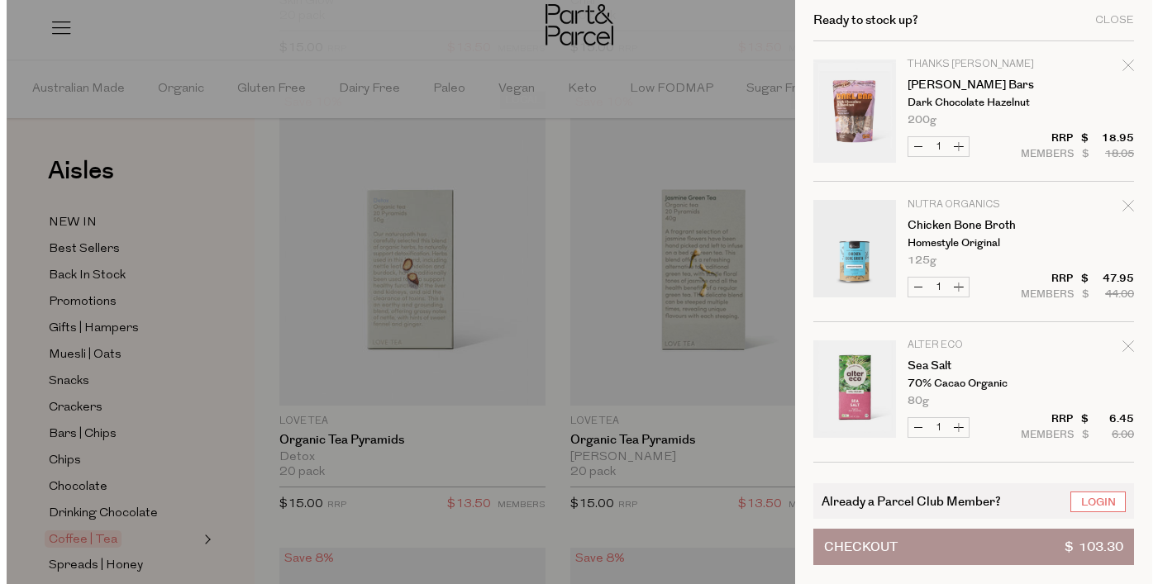
scroll to position [2426, 0]
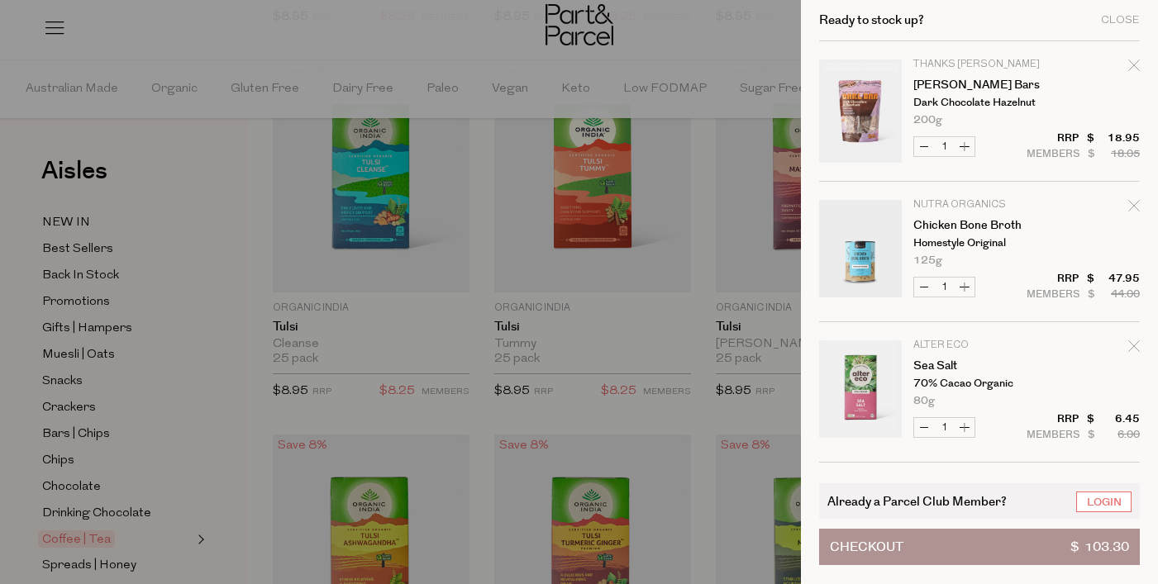
click at [483, 316] on div at bounding box center [579, 292] width 1158 height 584
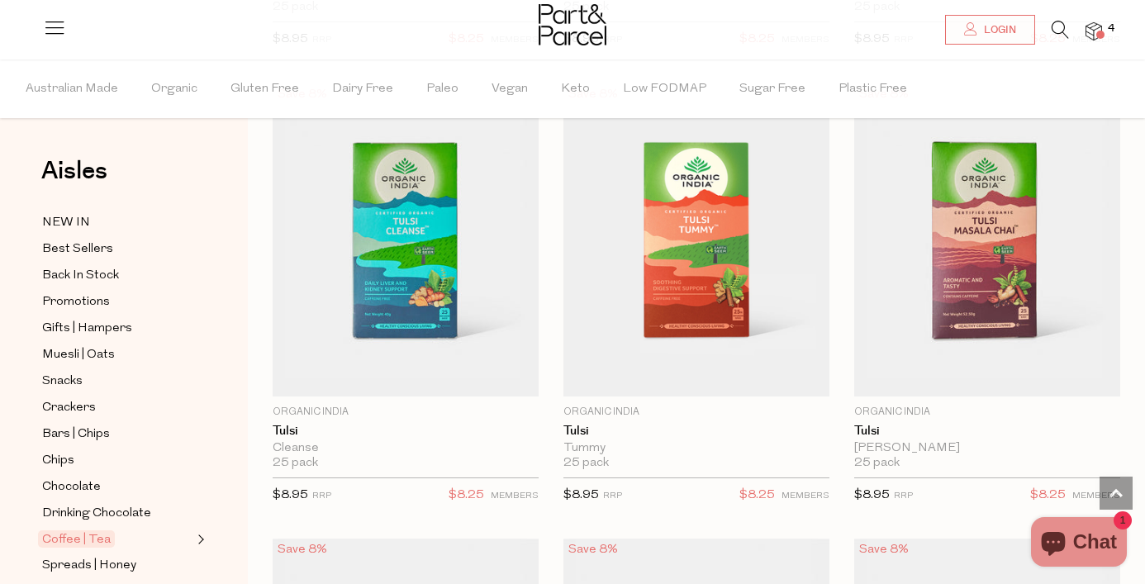
scroll to position [3823, 0]
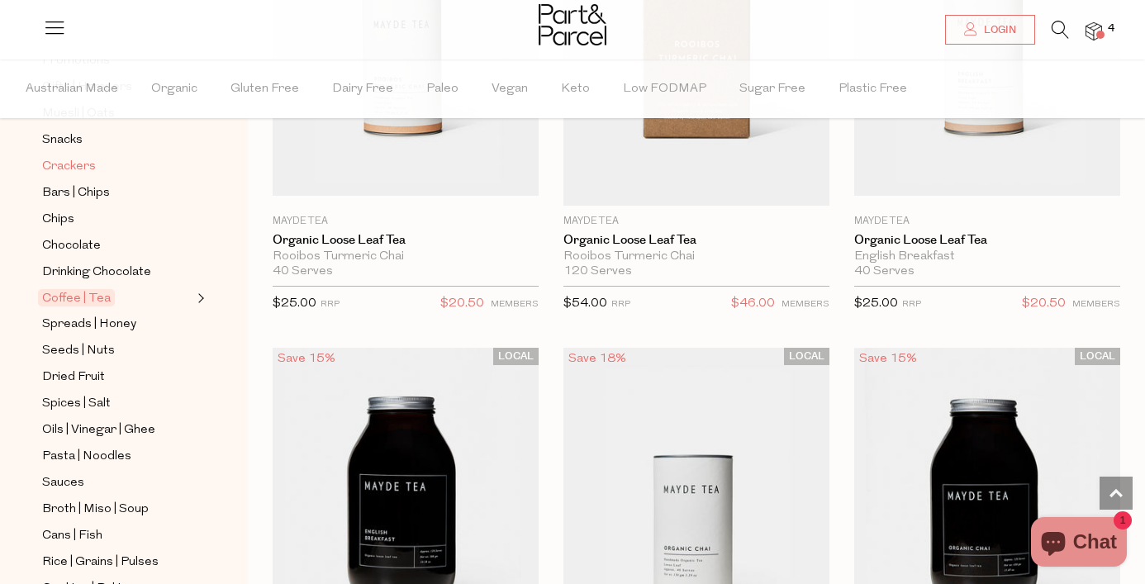
scroll to position [241, 0]
click at [81, 506] on span "Broth | Miso | Soup" at bounding box center [95, 510] width 107 height 20
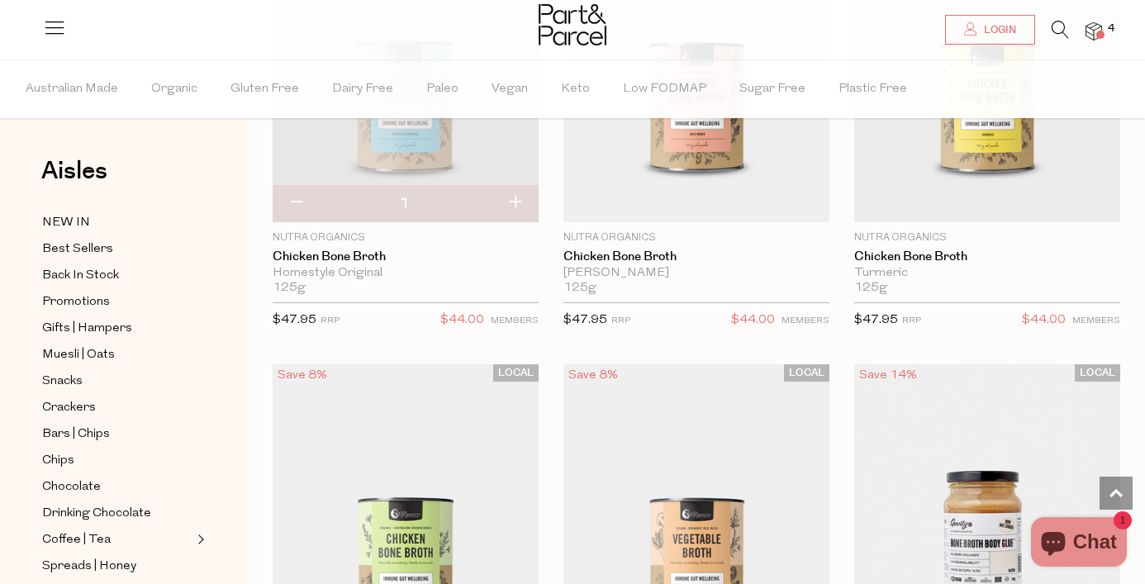
scroll to position [1510, 0]
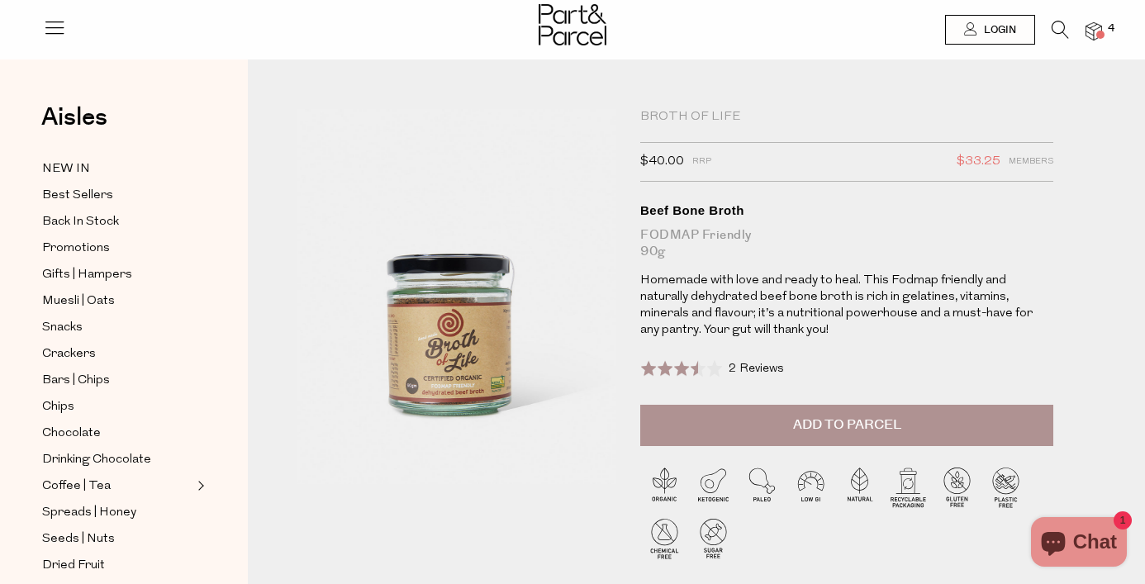
click at [761, 365] on span "2 Reviews" at bounding box center [756, 369] width 55 height 12
click at [695, 117] on div "Broth of Life" at bounding box center [846, 117] width 413 height 17
click at [664, 114] on div "Broth of Life" at bounding box center [846, 117] width 413 height 17
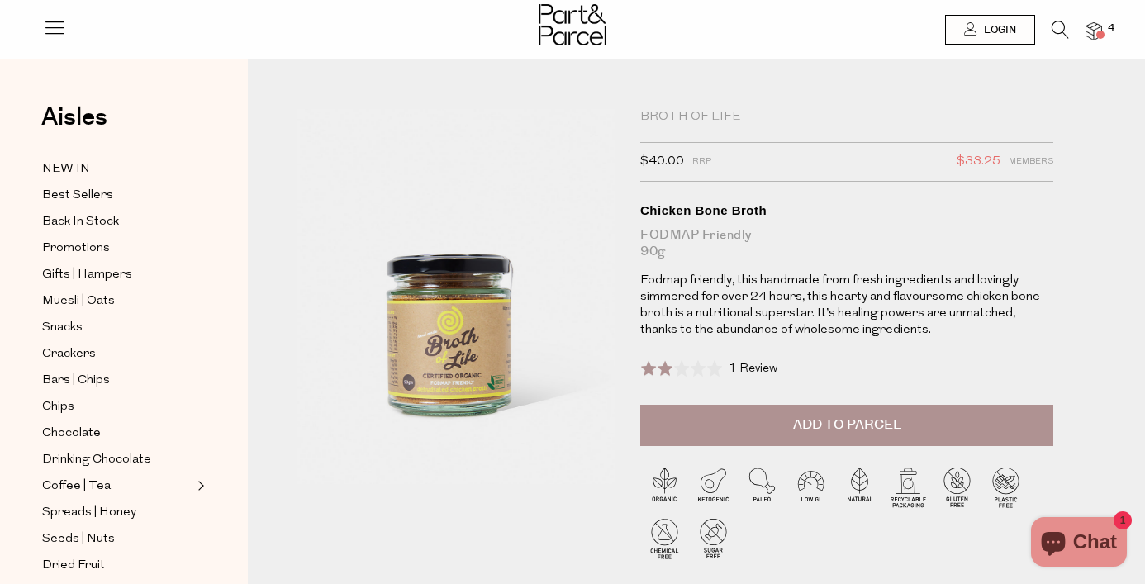
click at [757, 368] on span "1 Review" at bounding box center [753, 369] width 49 height 12
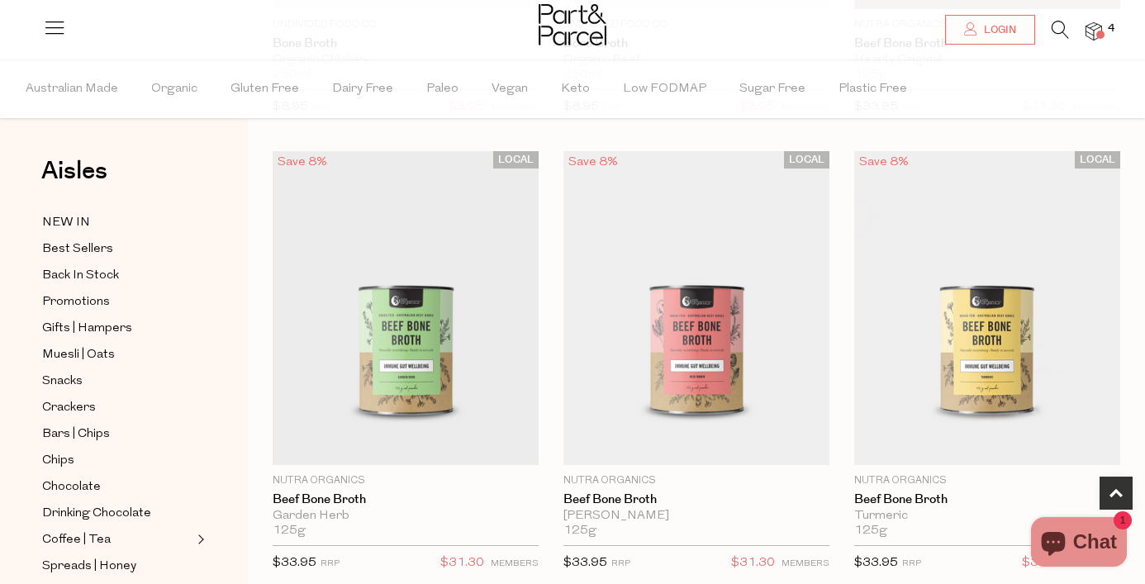
scroll to position [523, 0]
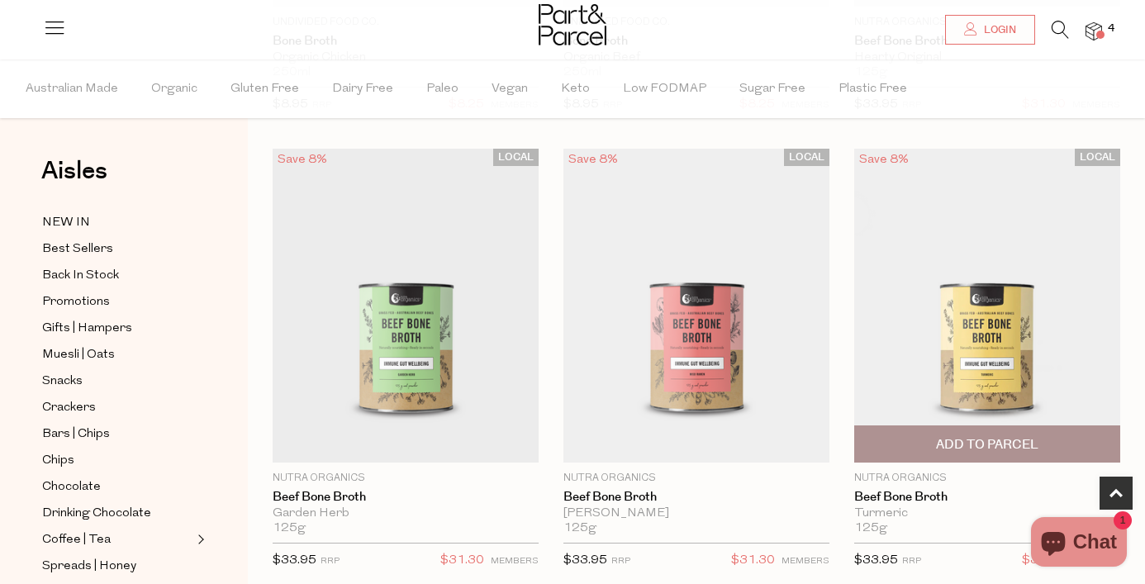
click at [854, 223] on img at bounding box center [987, 306] width 266 height 314
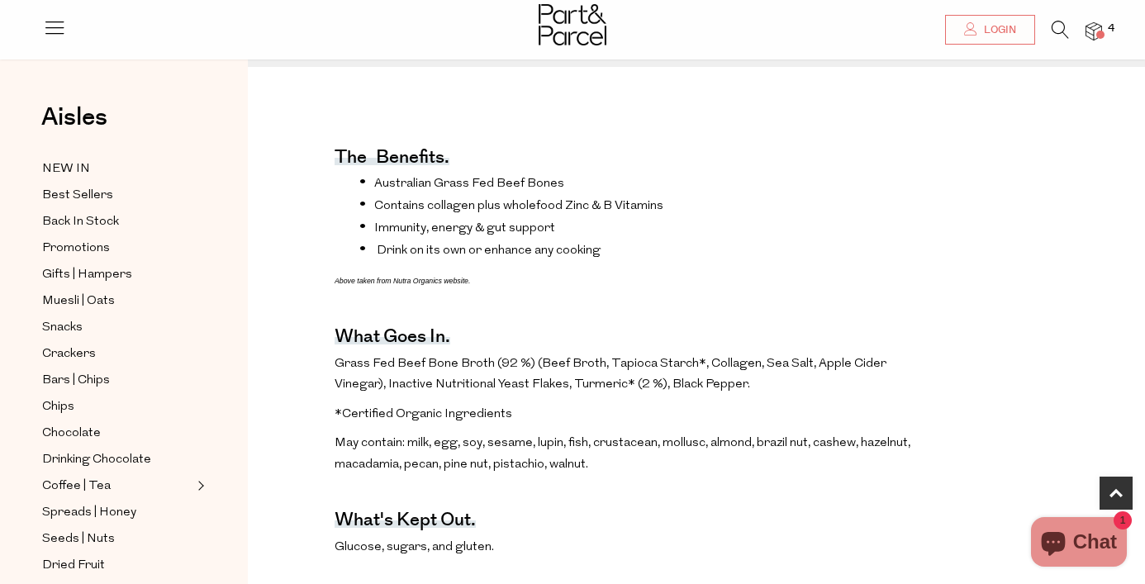
scroll to position [695, 0]
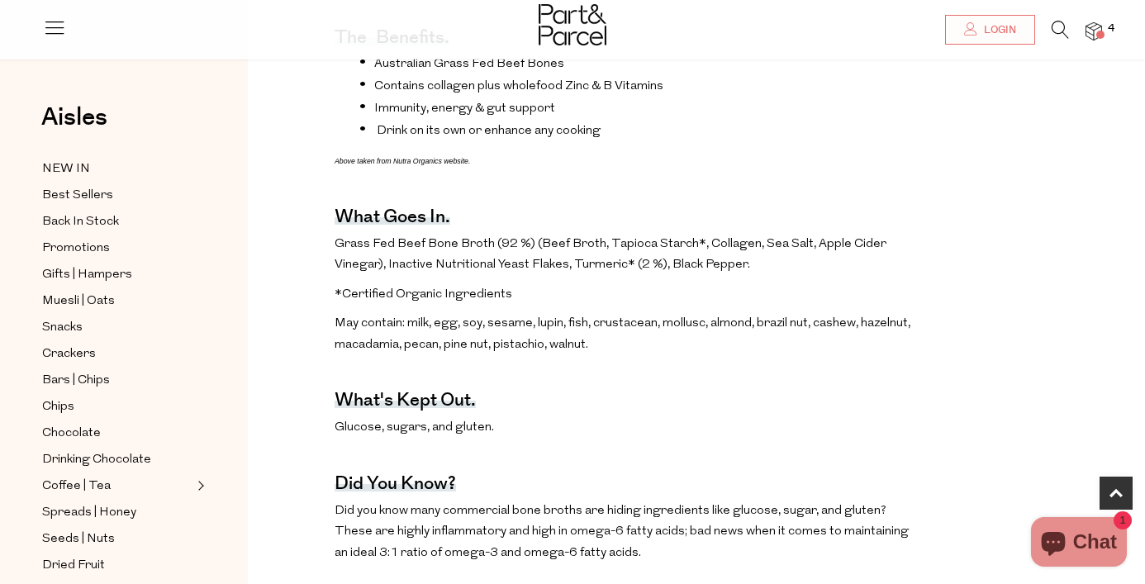
drag, startPoint x: 330, startPoint y: 239, endPoint x: 767, endPoint y: 269, distance: 437.2
copy span "Grass Fed Beef Bone Broth (92 %) (Beef Broth, Tapioca Starch*, Collagen, Sea Sa…"
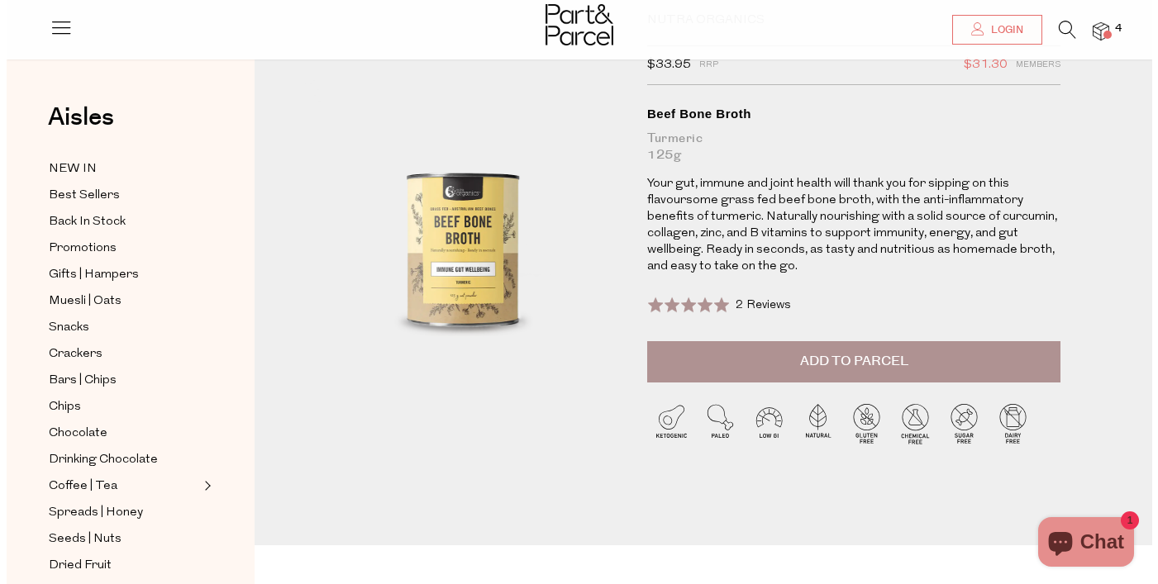
scroll to position [0, 0]
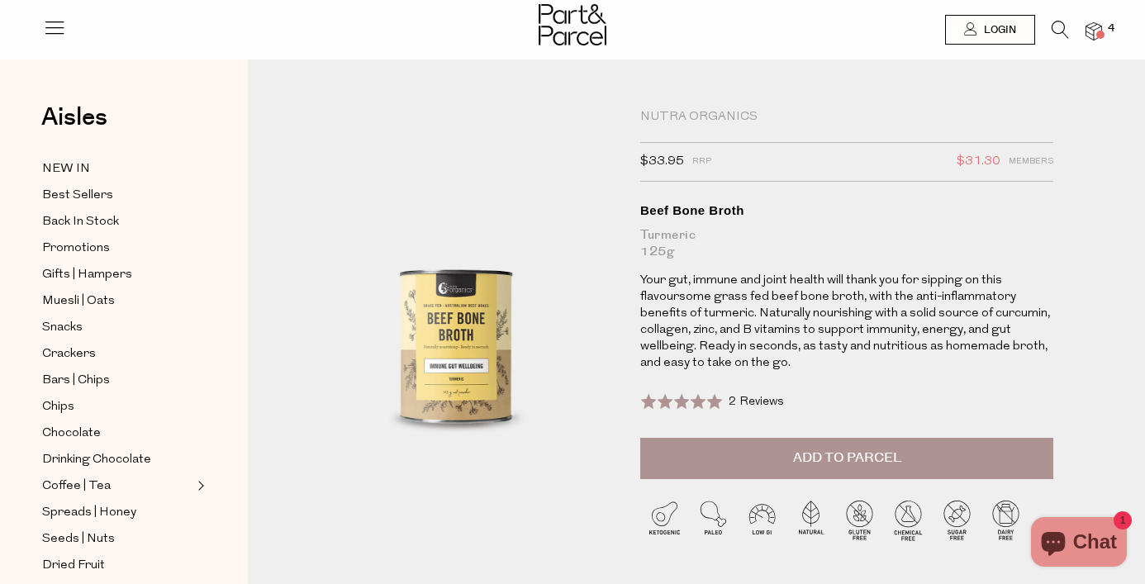
drag, startPoint x: 798, startPoint y: 451, endPoint x: 852, endPoint y: 285, distance: 174.5
click at [798, 451] on span "Add to Parcel" at bounding box center [847, 458] width 108 height 19
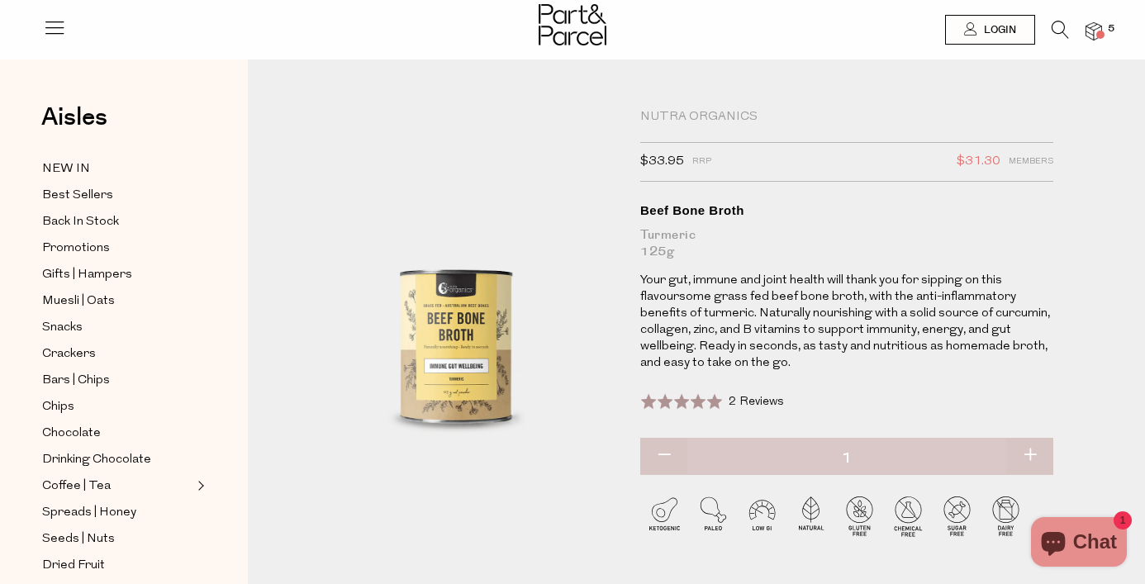
click at [1096, 32] on img at bounding box center [1094, 31] width 17 height 19
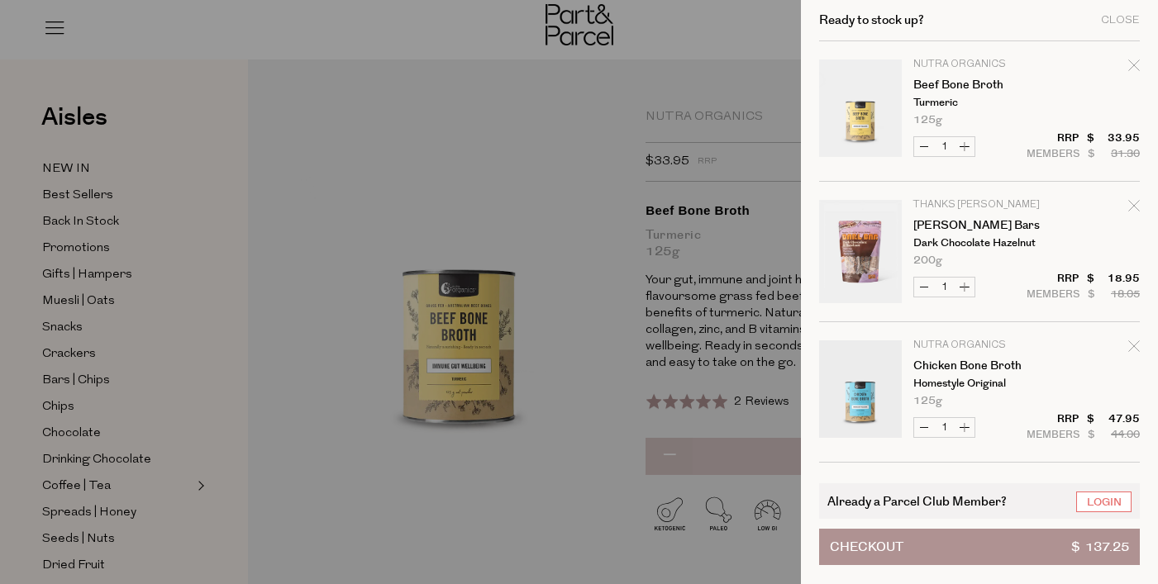
click at [926, 427] on button "Decrease Chicken Bone Broth" at bounding box center [924, 427] width 20 height 19
type input "0"
click at [863, 252] on link "Your cart" at bounding box center [860, 251] width 83 height 103
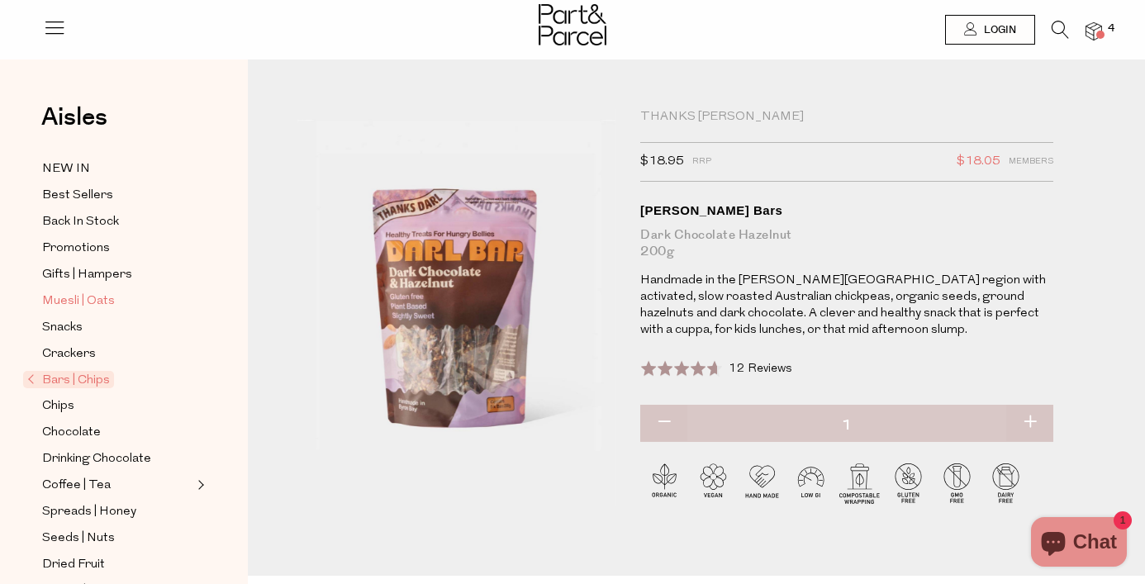
click at [101, 306] on span "Muesli | Oats" at bounding box center [78, 302] width 73 height 20
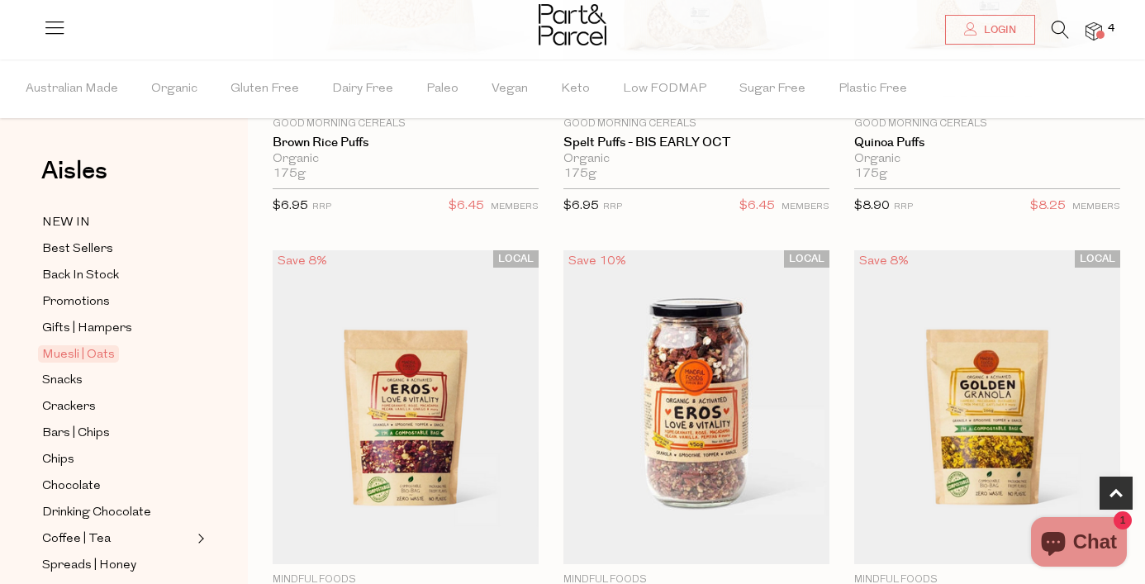
scroll to position [877, 0]
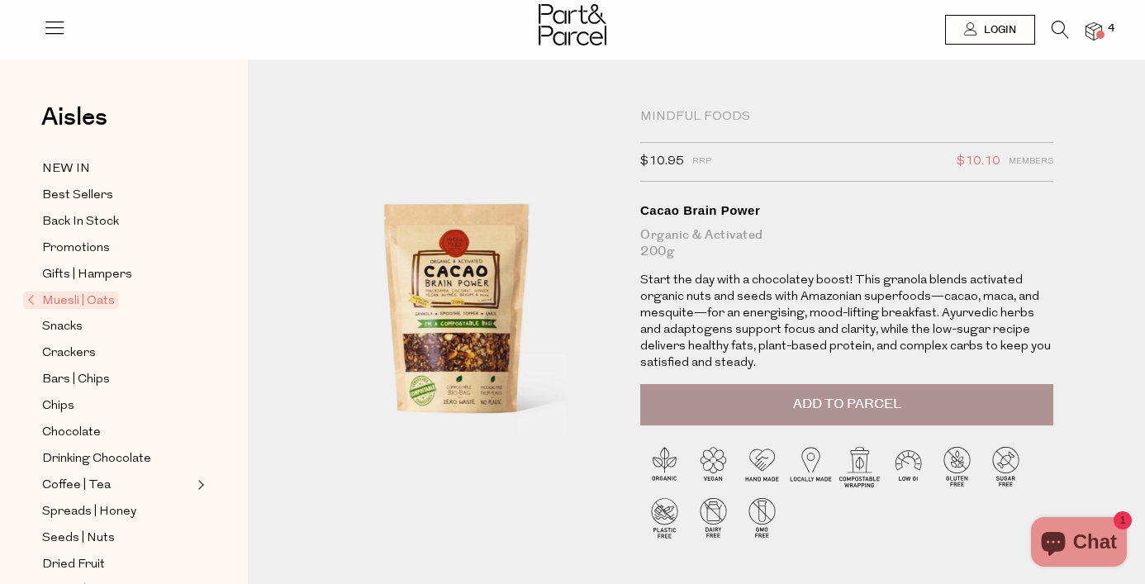
click at [449, 373] on img at bounding box center [456, 296] width 318 height 375
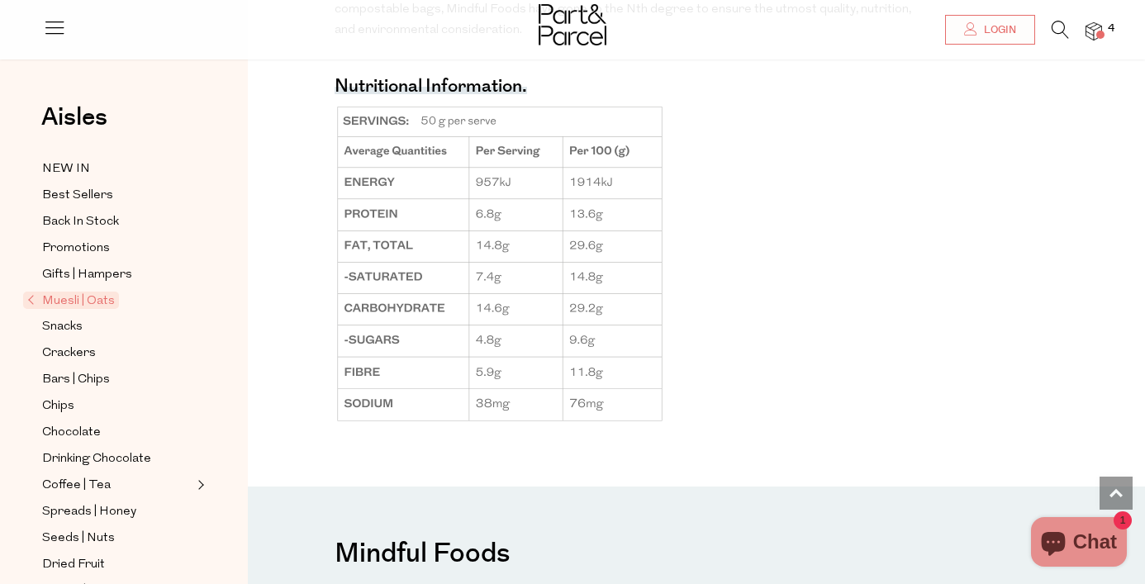
scroll to position [1424, 0]
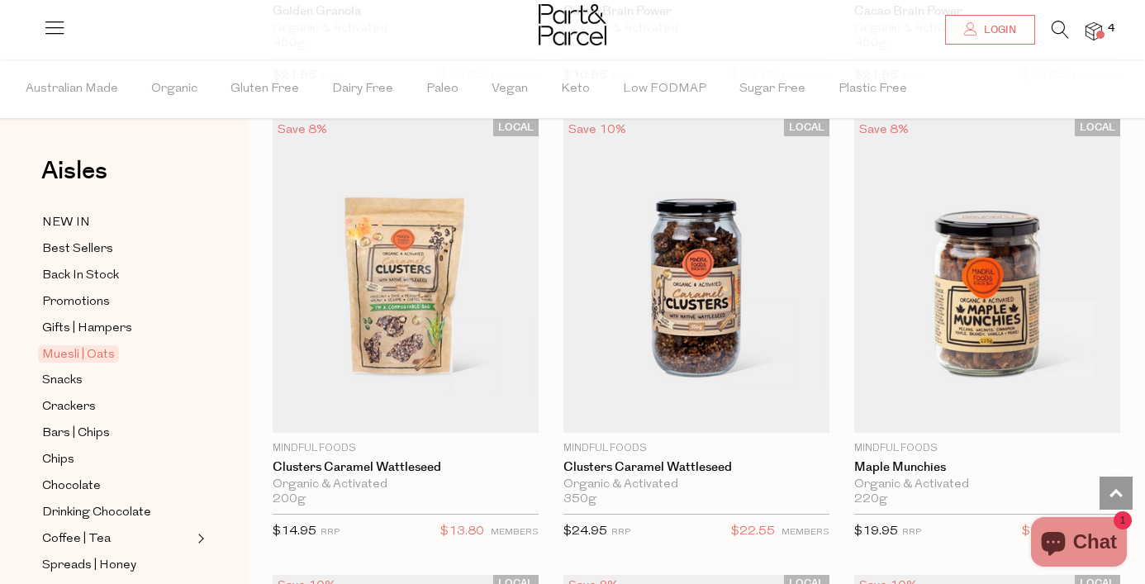
scroll to position [1971, 0]
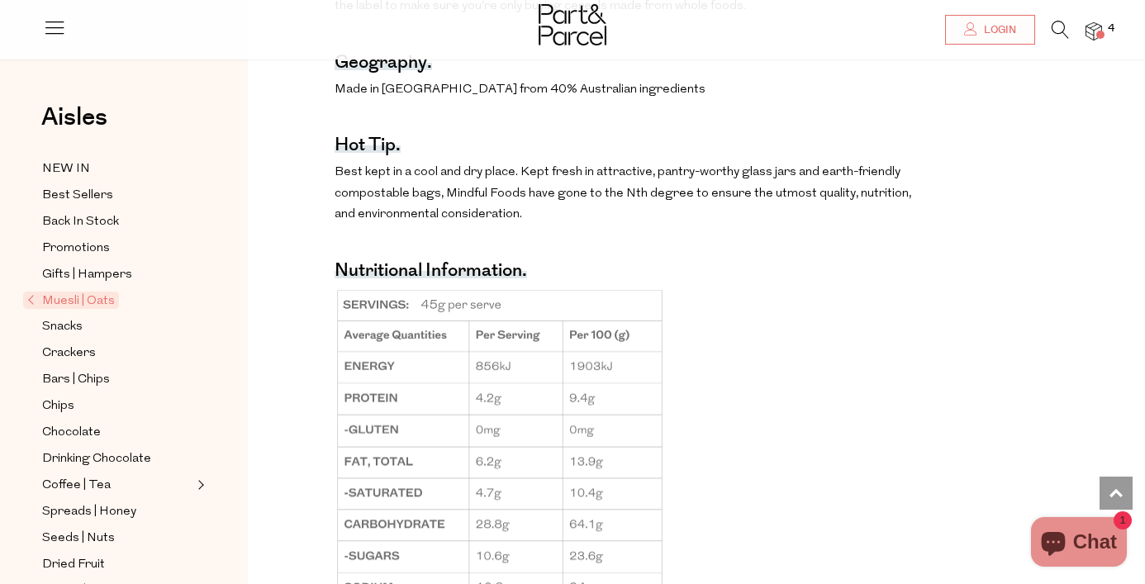
scroll to position [1195, 0]
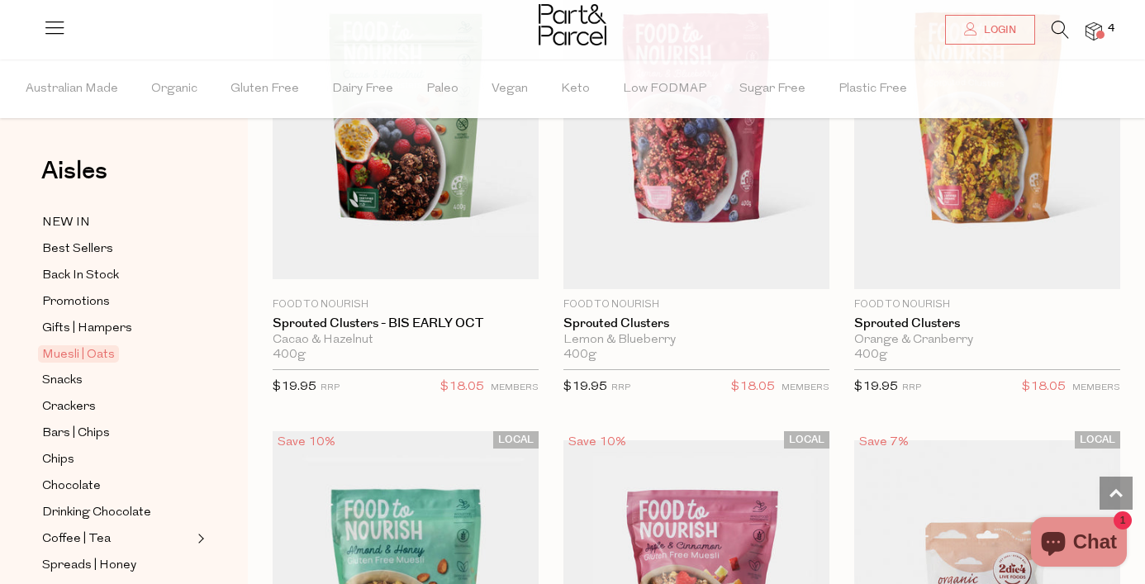
scroll to position [3444, 0]
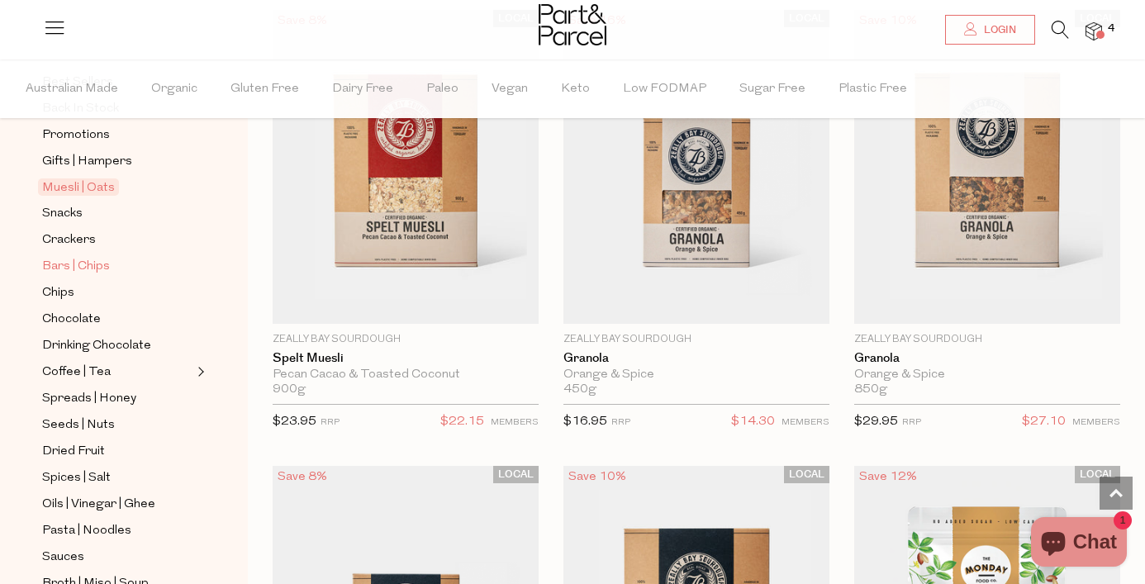
scroll to position [169, 0]
click at [107, 399] on span "Spreads | Honey" at bounding box center [89, 397] width 94 height 20
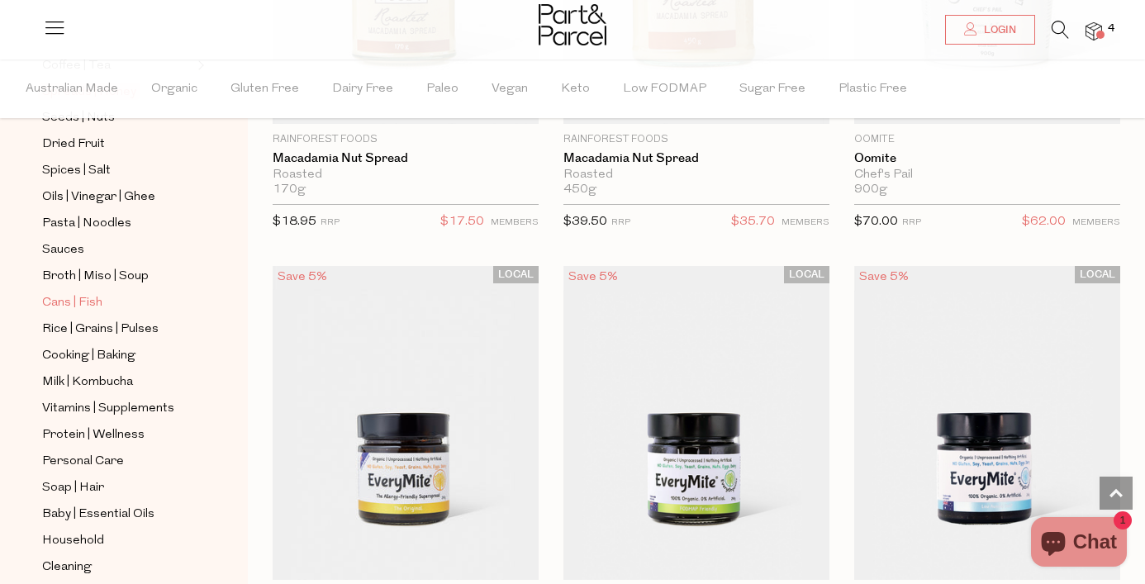
scroll to position [511, 0]
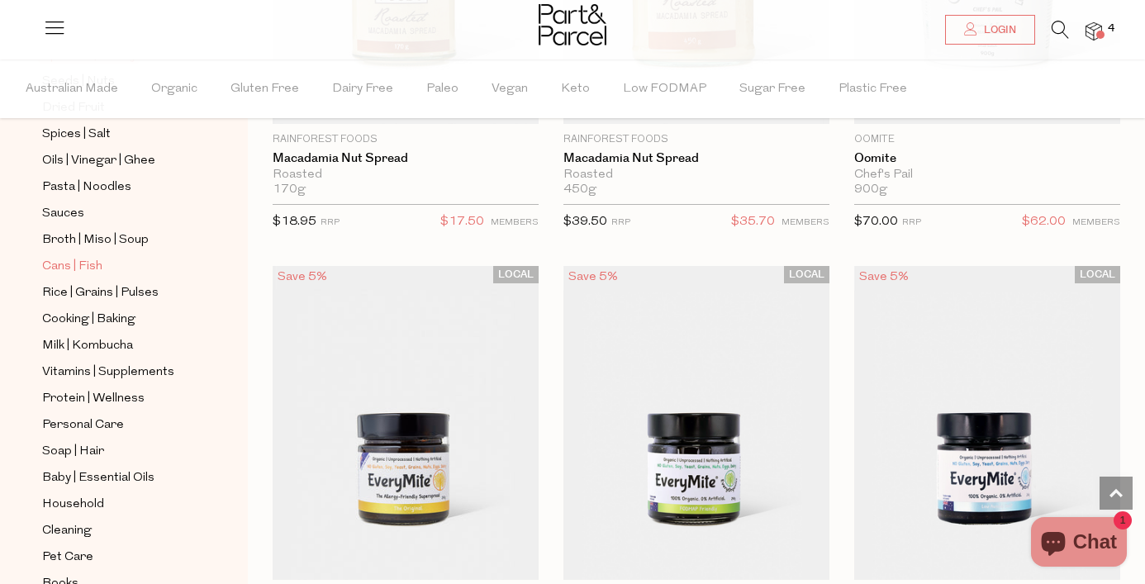
click at [86, 270] on span "Cans | Fish" at bounding box center [72, 267] width 60 height 20
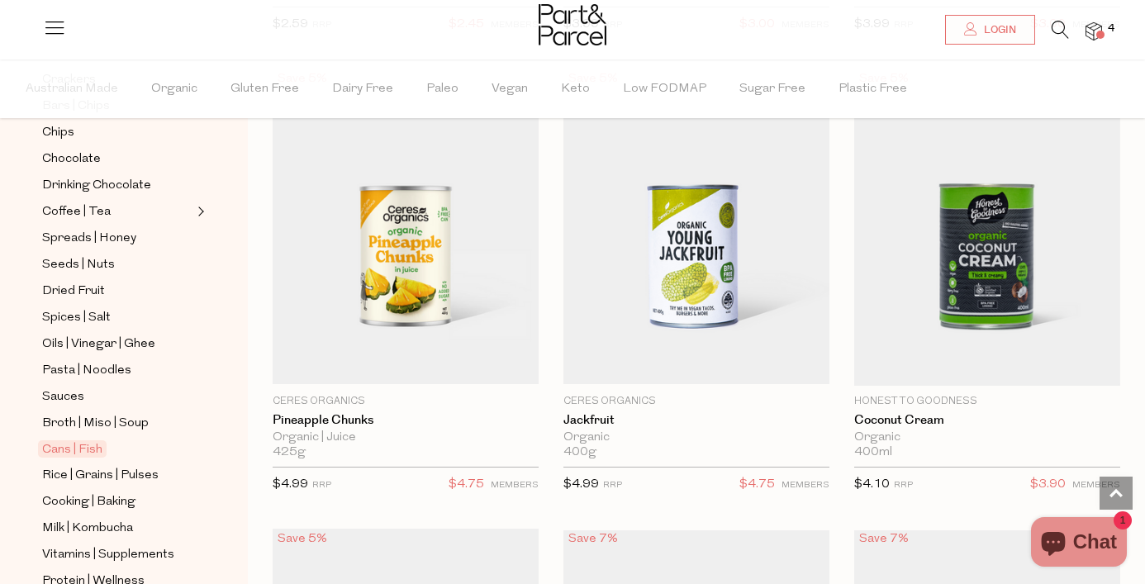
scroll to position [2152, 0]
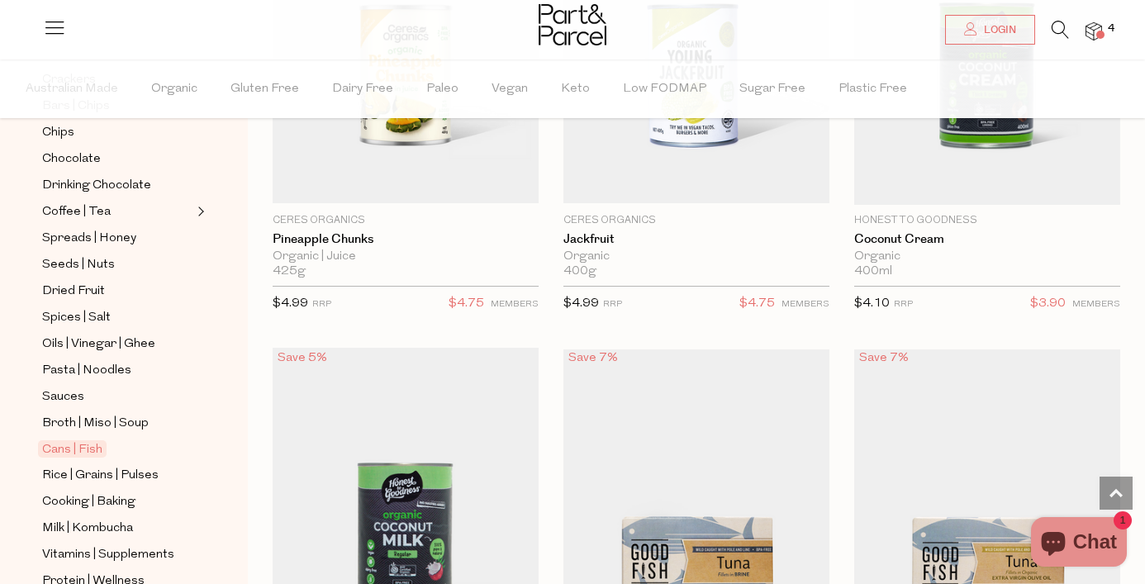
click at [1098, 38] on span at bounding box center [1100, 35] width 8 height 8
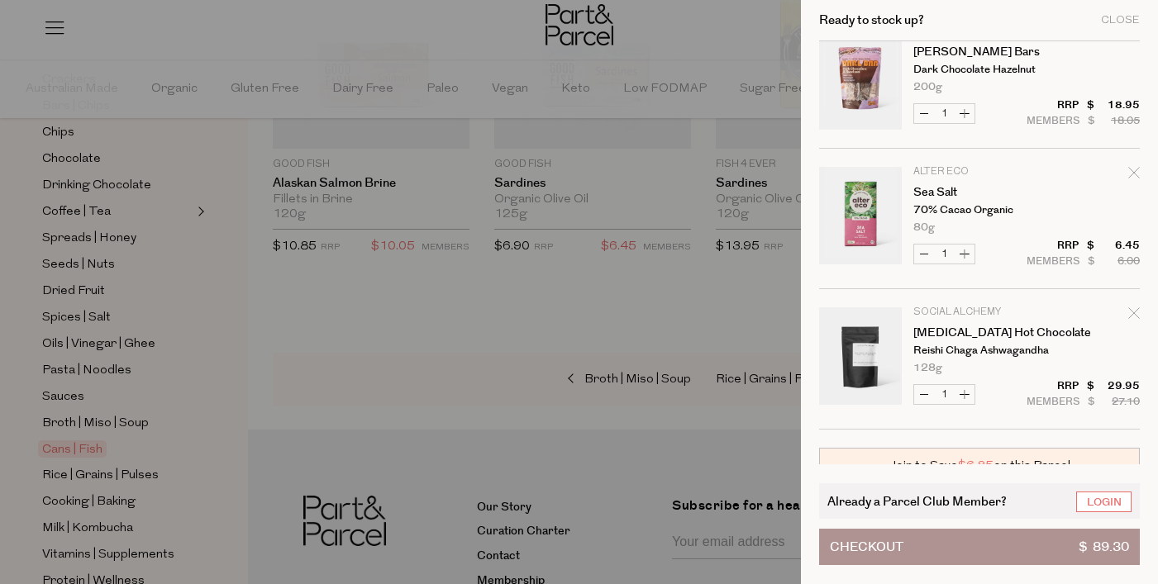
scroll to position [204, 0]
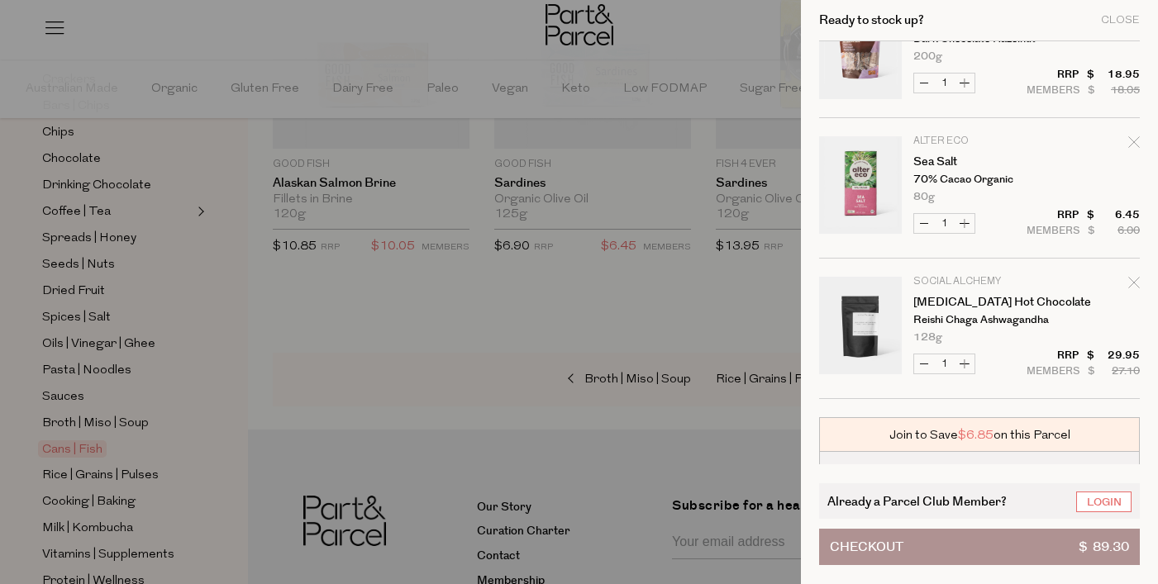
click at [977, 547] on button "Checkout $ 89.30" at bounding box center [979, 547] width 321 height 36
